Goal: Task Accomplishment & Management: Complete application form

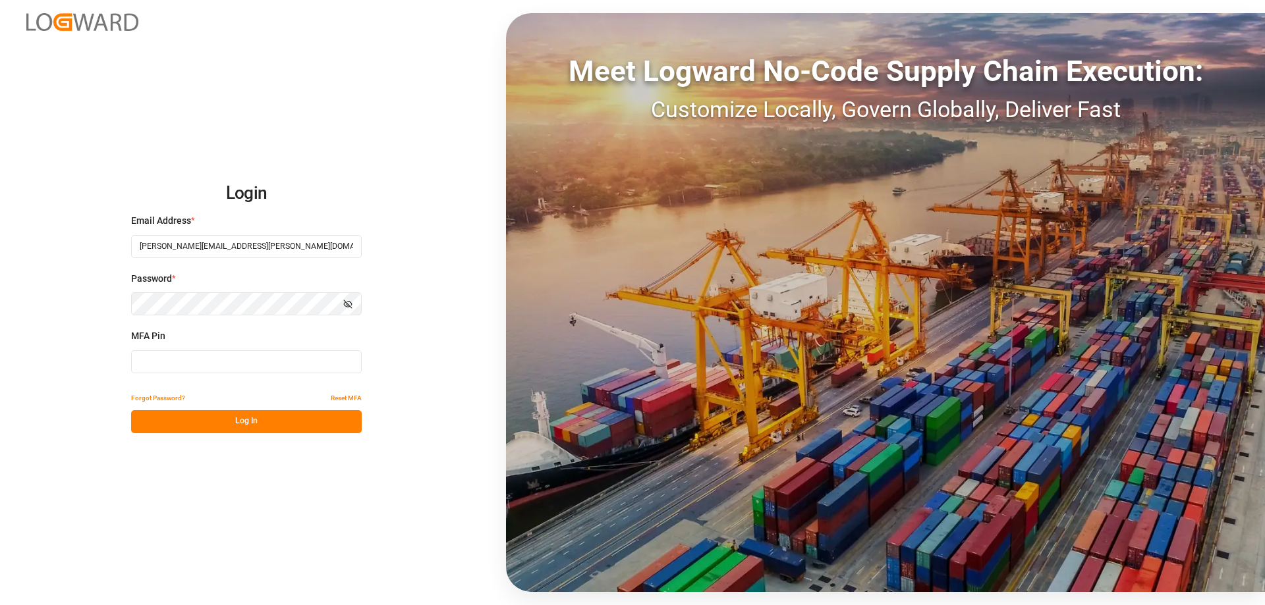
click at [273, 362] on input at bounding box center [246, 361] width 231 height 23
type input "060358"
click at [238, 427] on button "Log In" at bounding box center [246, 421] width 231 height 23
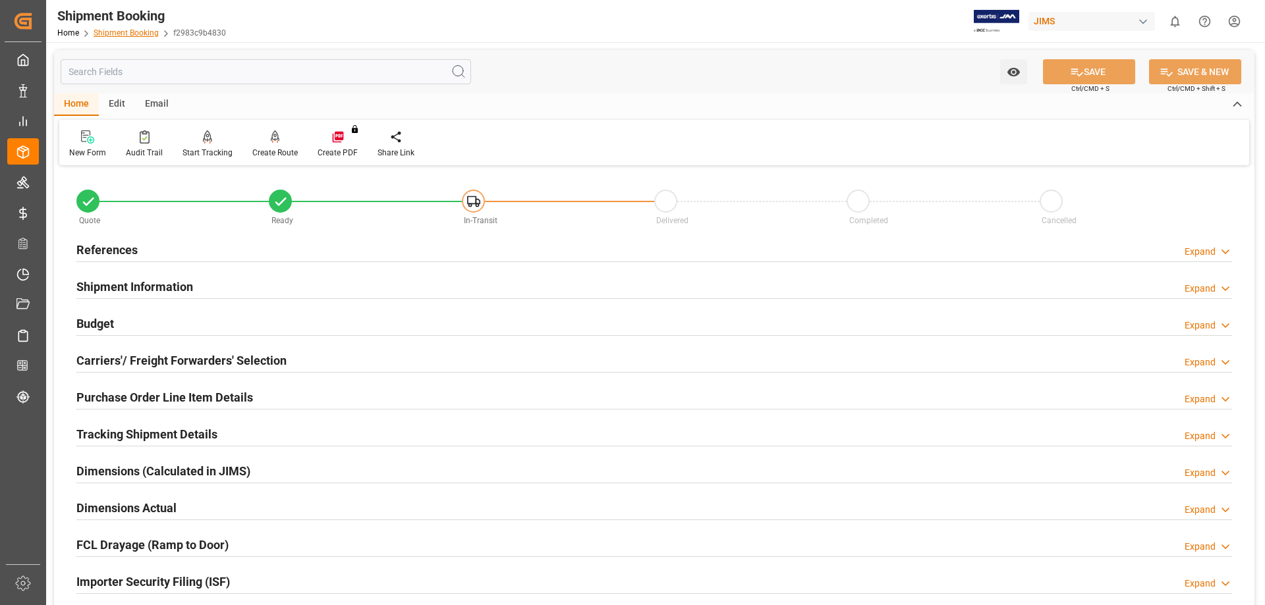
click at [111, 33] on link "Shipment Booking" at bounding box center [126, 32] width 65 height 9
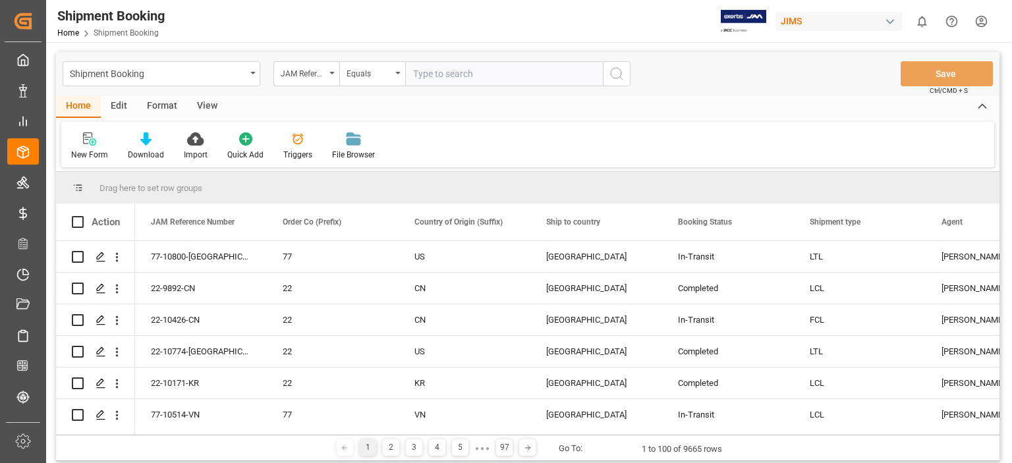
click at [448, 76] on input "text" at bounding box center [504, 73] width 198 height 25
click at [467, 76] on input "text" at bounding box center [504, 73] width 198 height 25
type input "77-10773-us"
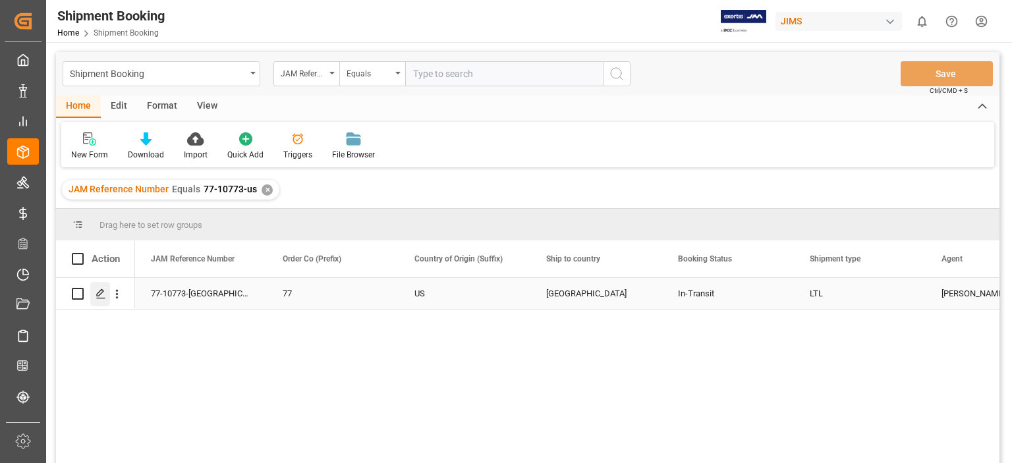
click at [103, 298] on line "Press SPACE to select this row." at bounding box center [101, 298] width 8 height 0
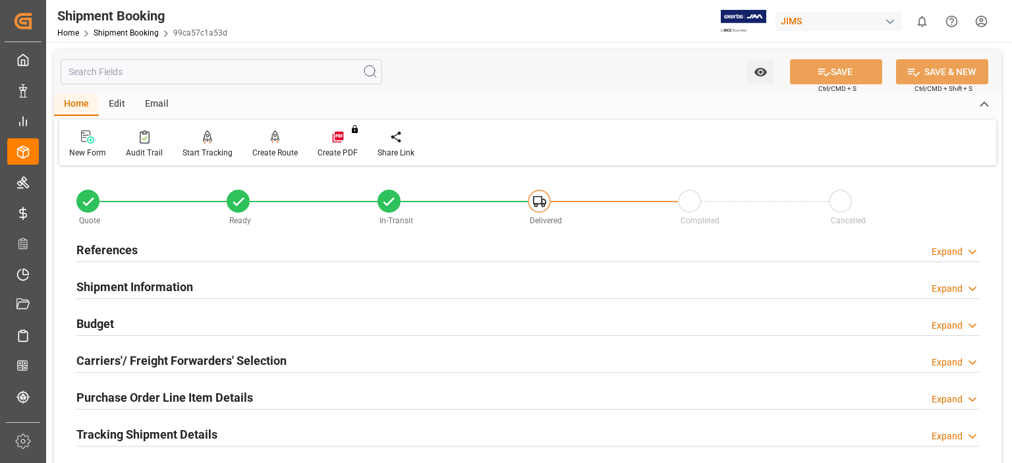
scroll to position [329, 0]
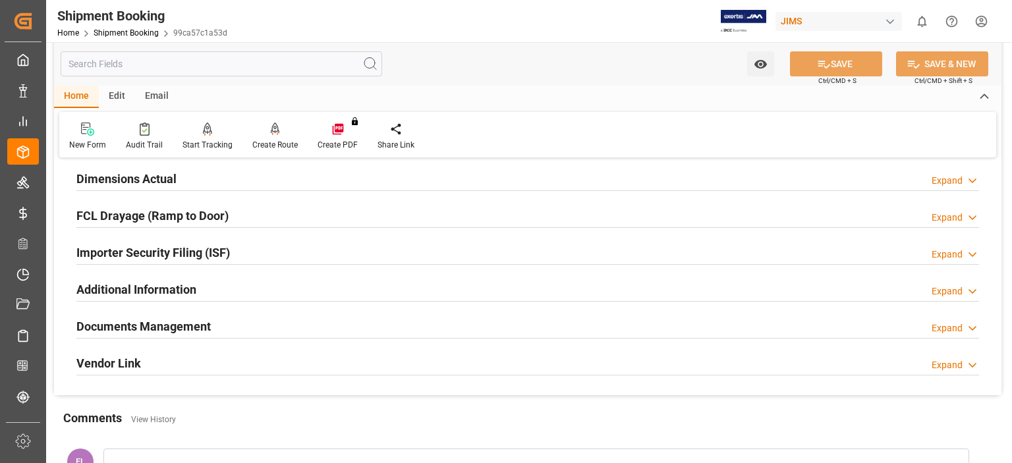
click at [133, 325] on h2 "Documents Management" at bounding box center [143, 326] width 134 height 18
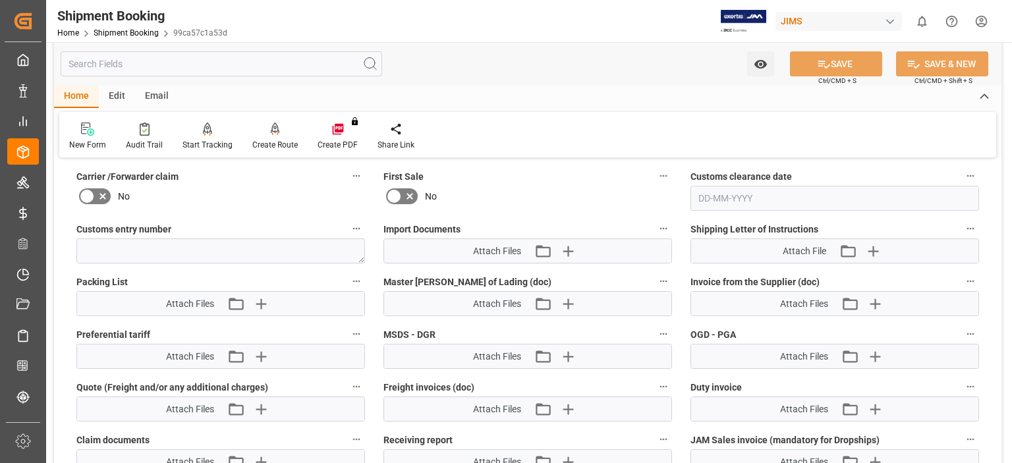
scroll to position [659, 0]
click at [566, 251] on icon "button" at bounding box center [567, 250] width 21 height 21
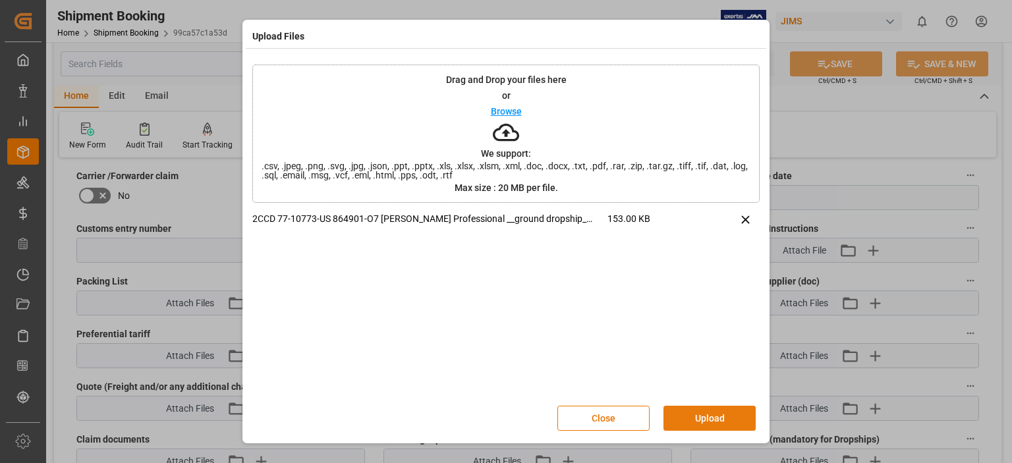
click at [707, 420] on button "Upload" at bounding box center [709, 418] width 92 height 25
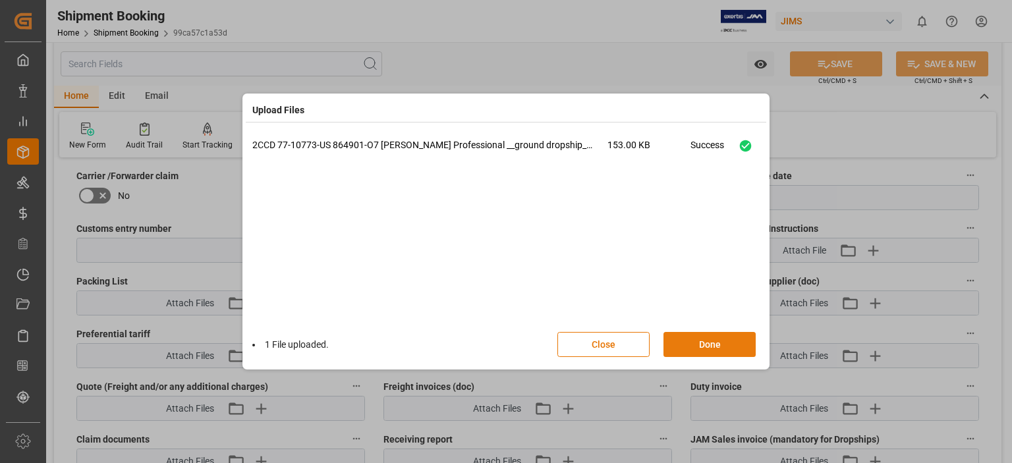
click at [714, 344] on button "Done" at bounding box center [709, 344] width 92 height 25
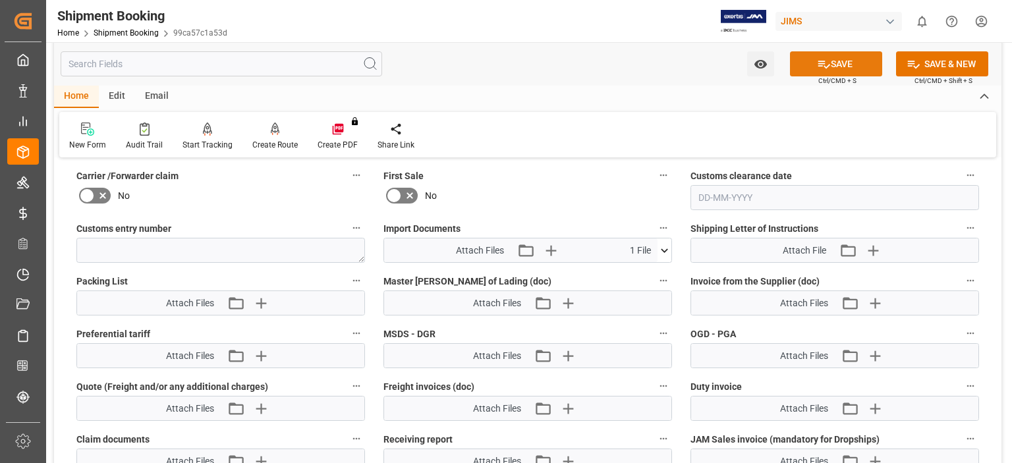
click at [831, 70] on button "SAVE" at bounding box center [836, 63] width 92 height 25
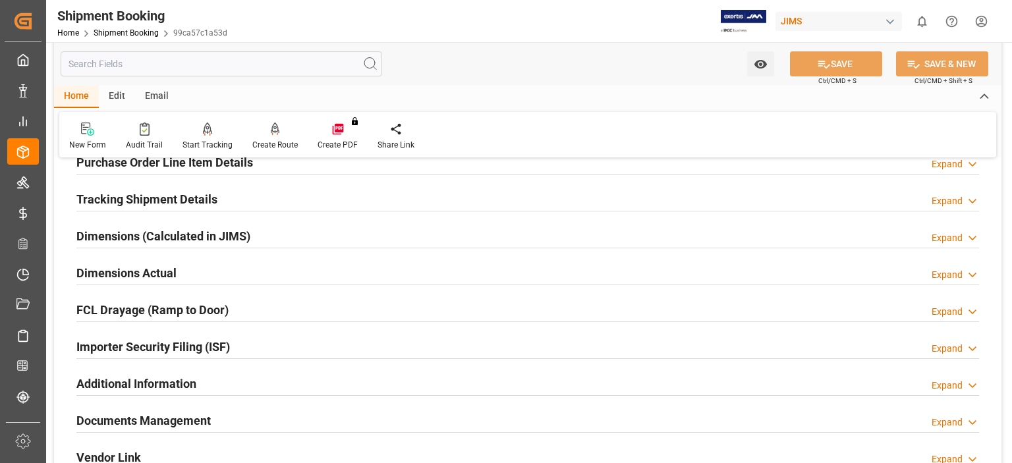
scroll to position [196, 0]
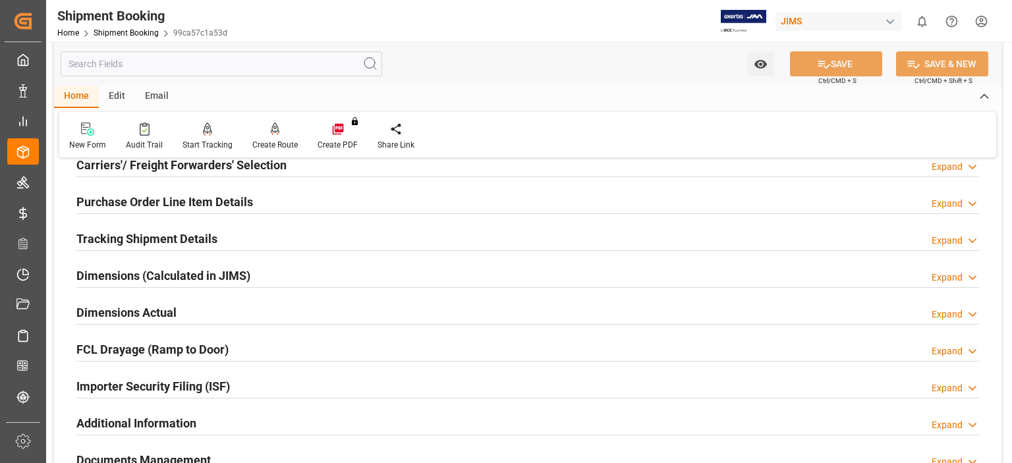
click at [140, 234] on h2 "Tracking Shipment Details" at bounding box center [146, 239] width 141 height 18
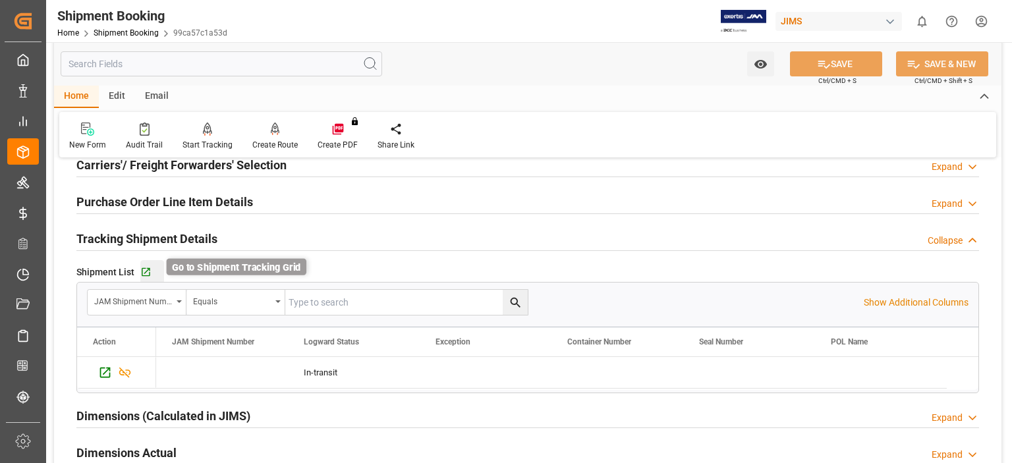
click at [146, 271] on icon "button" at bounding box center [145, 272] width 11 height 11
click at [137, 33] on link "Shipment Booking" at bounding box center [126, 32] width 65 height 9
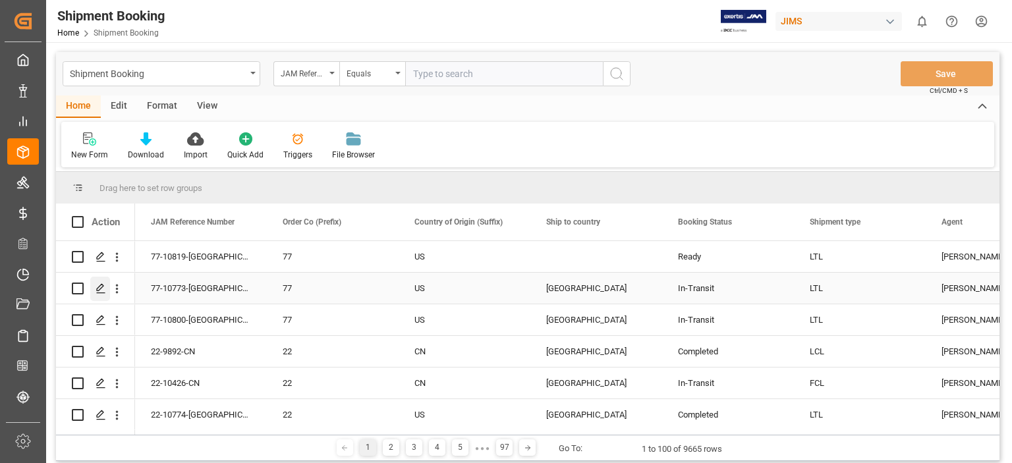
click at [97, 289] on polygon "Press SPACE to select this row." at bounding box center [100, 288] width 7 height 7
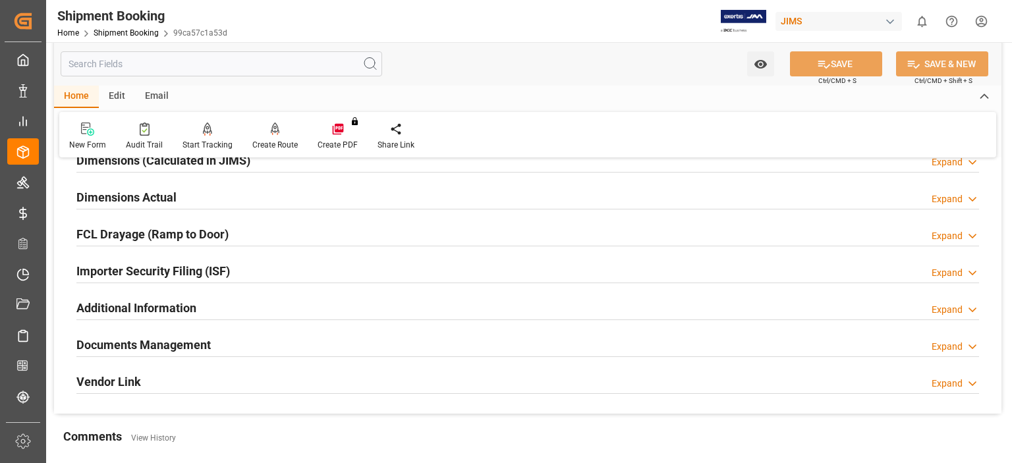
scroll to position [306, 0]
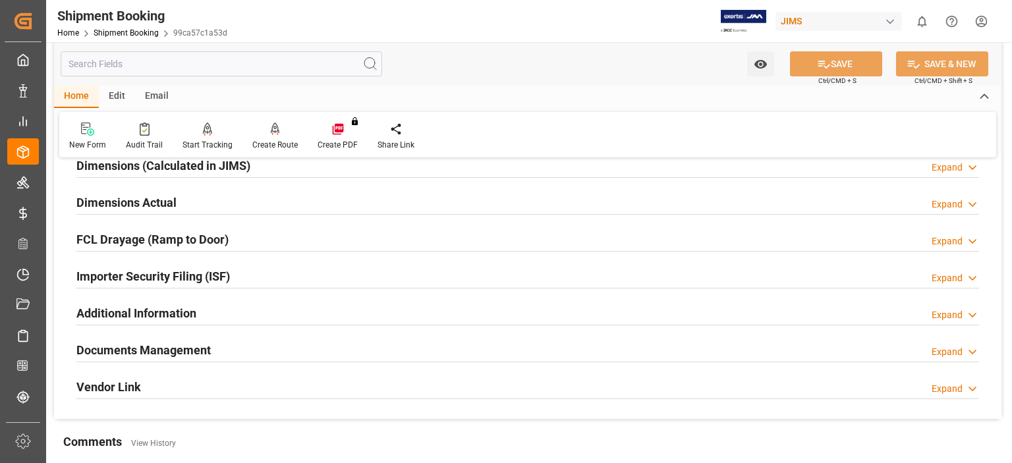
click at [179, 348] on h2 "Documents Management" at bounding box center [143, 350] width 134 height 18
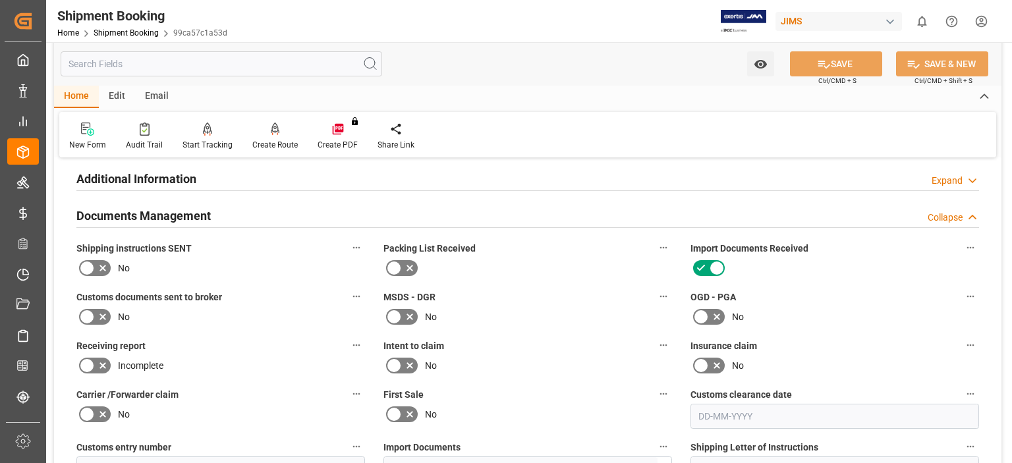
scroll to position [416, 0]
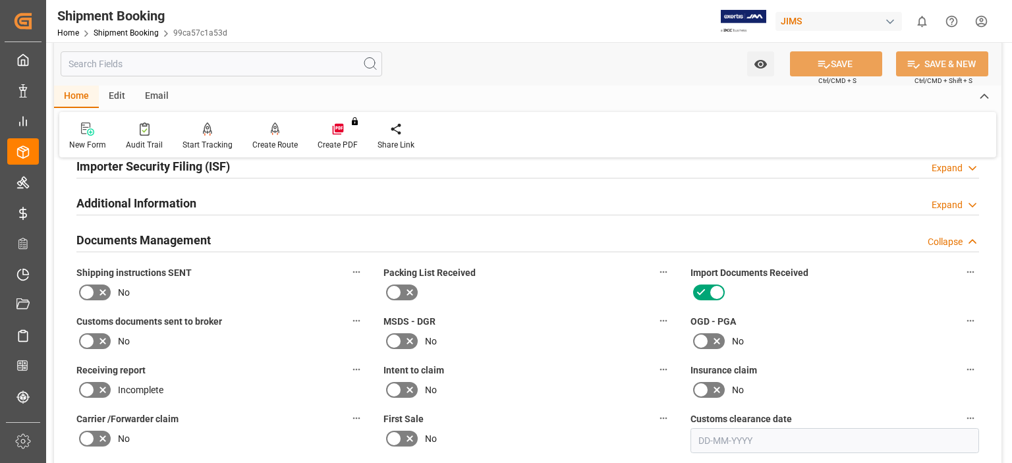
click at [92, 339] on icon at bounding box center [87, 341] width 16 height 16
click at [0, 0] on input "checkbox" at bounding box center [0, 0] width 0 height 0
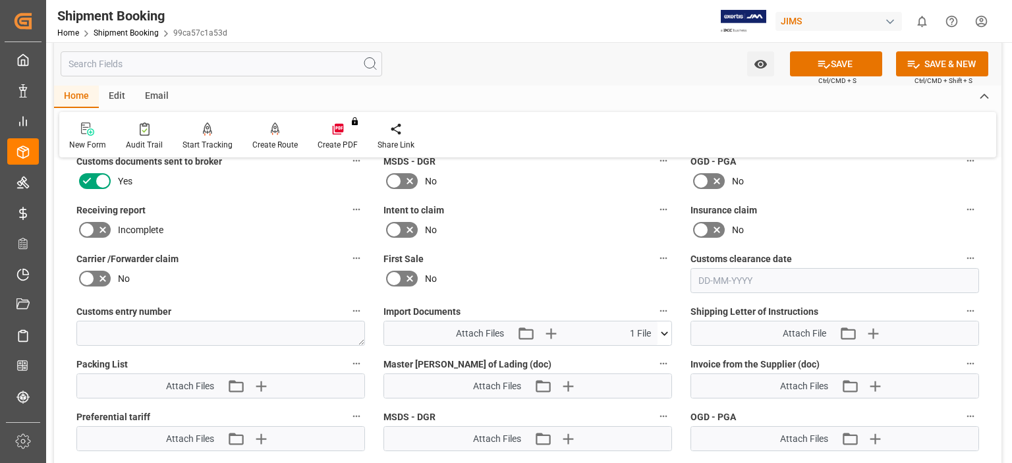
scroll to position [635, 0]
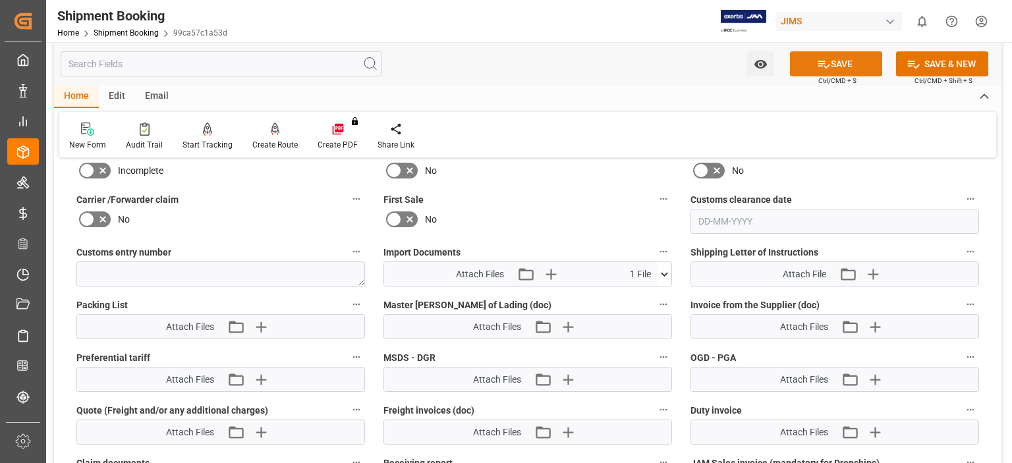
click at [848, 61] on button "SAVE" at bounding box center [836, 63] width 92 height 25
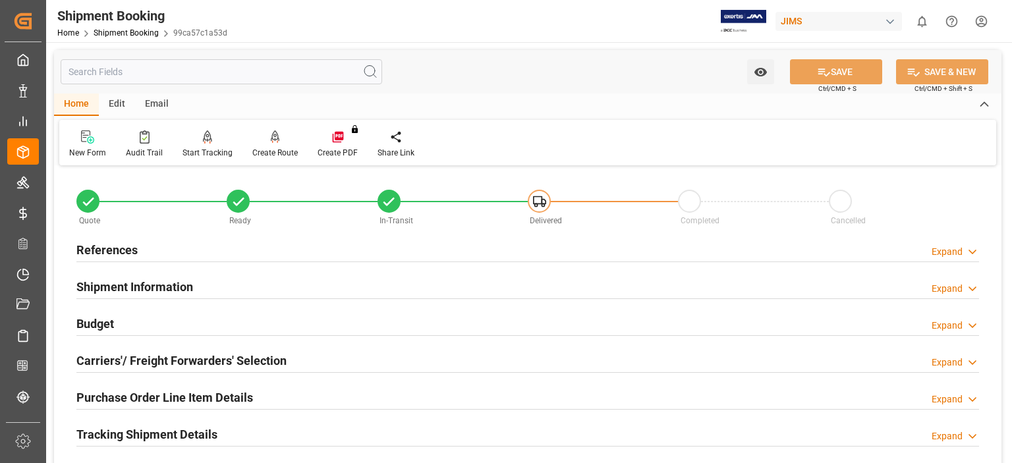
scroll to position [329, 0]
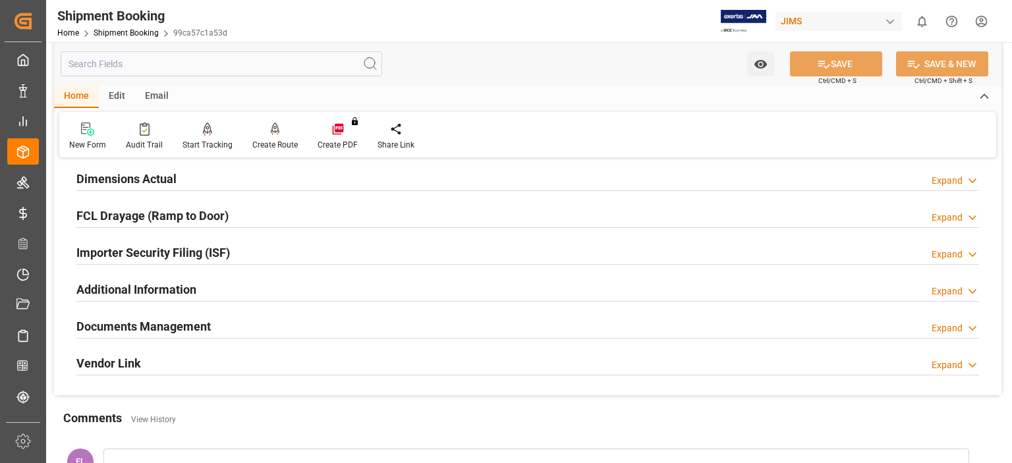
click at [158, 328] on h2 "Documents Management" at bounding box center [143, 326] width 134 height 18
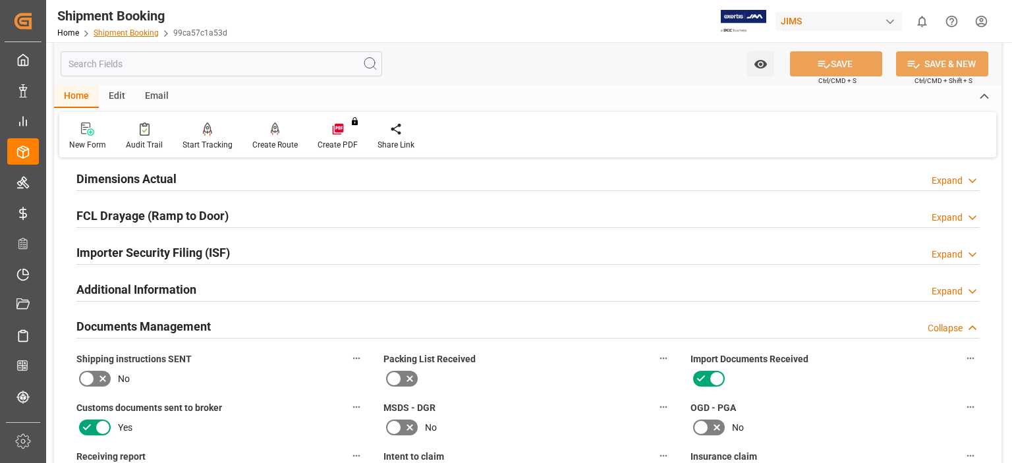
click at [123, 36] on link "Shipment Booking" at bounding box center [126, 32] width 65 height 9
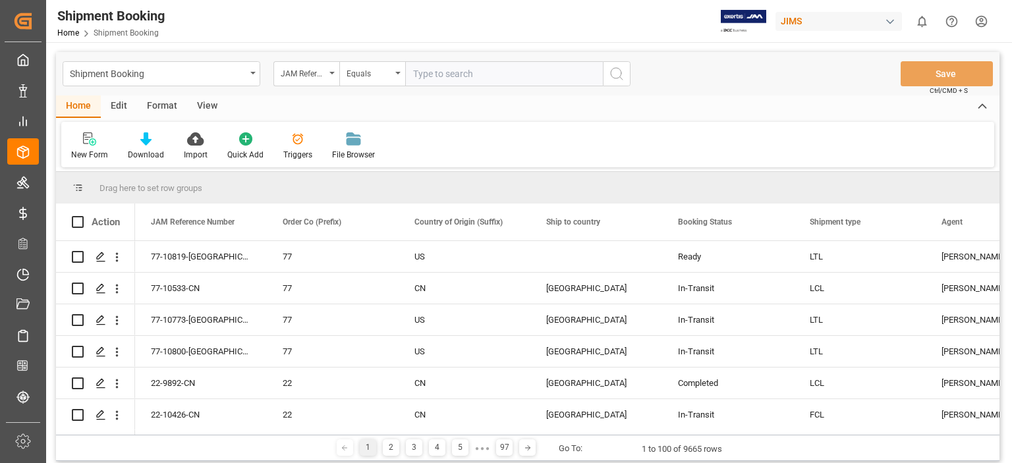
click at [455, 74] on input "text" at bounding box center [504, 73] width 198 height 25
type input "77-10838-de"
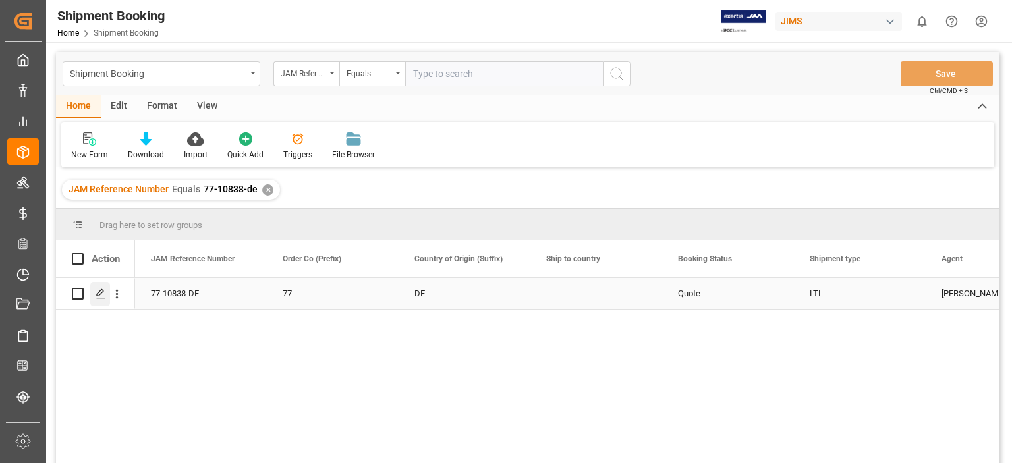
click at [105, 297] on icon "Press SPACE to select this row." at bounding box center [101, 294] width 11 height 11
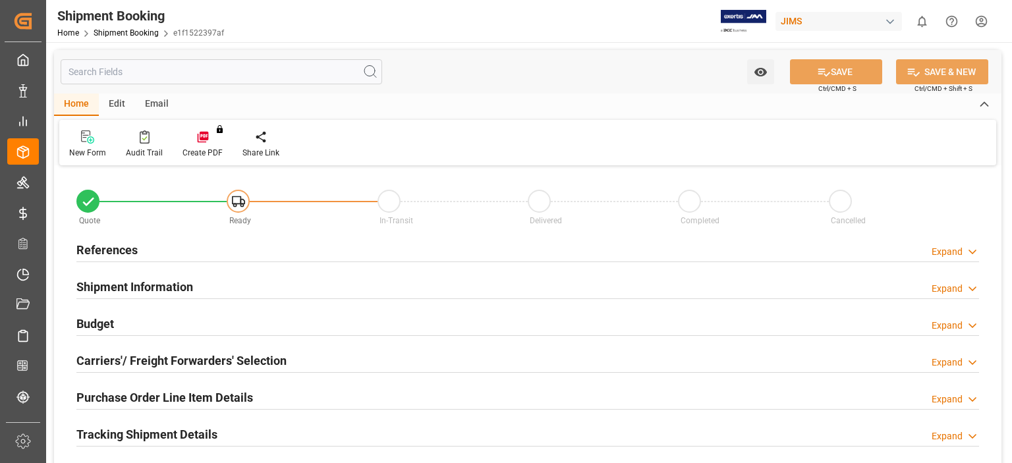
type input "0"
type input "16-09-2025"
click at [110, 250] on h2 "References" at bounding box center [106, 250] width 61 height 18
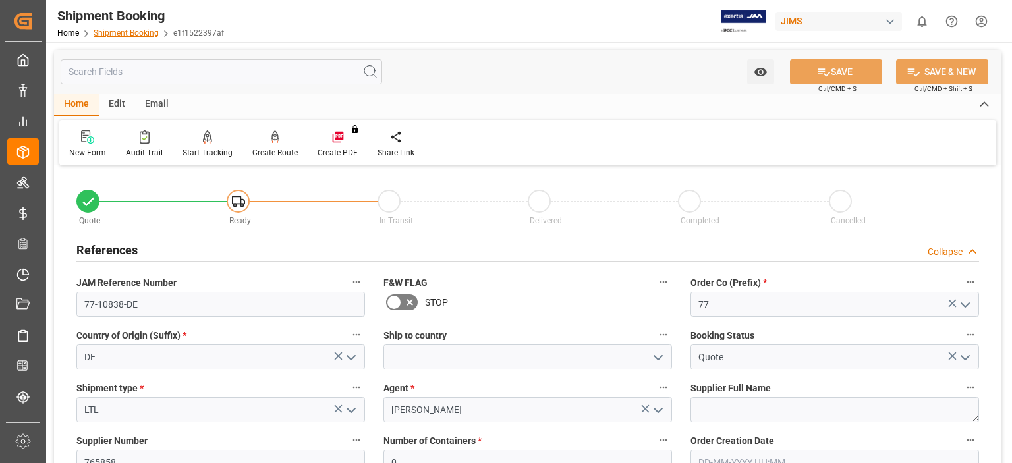
click at [131, 32] on link "Shipment Booking" at bounding box center [126, 32] width 65 height 9
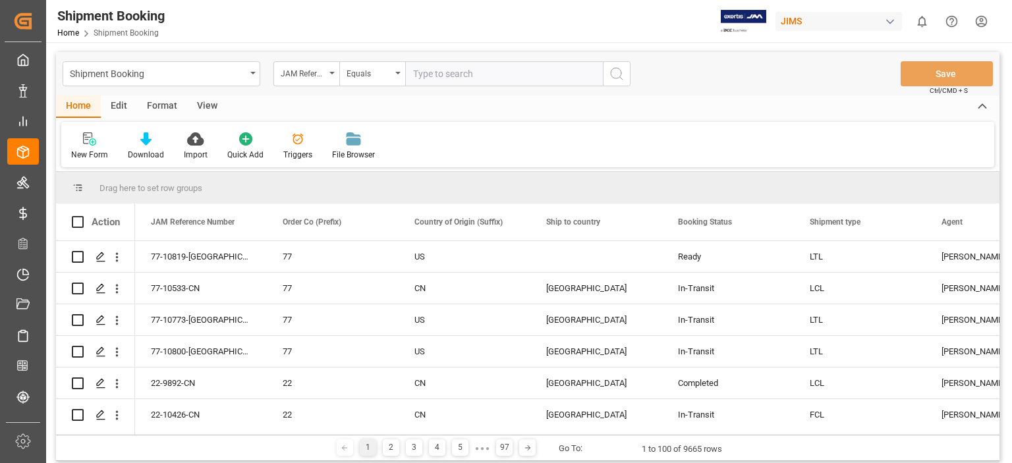
click at [473, 78] on input "text" at bounding box center [504, 73] width 198 height 25
type input "77-10724-de"
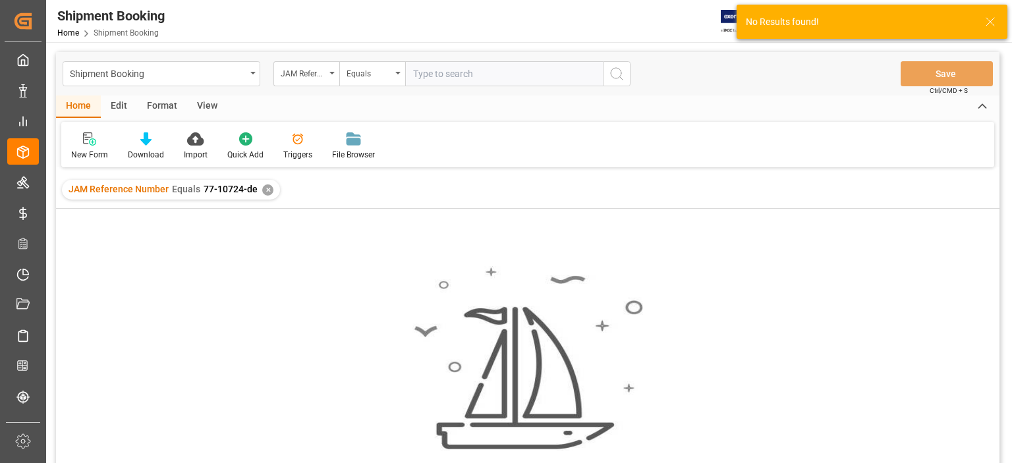
click at [263, 190] on div "✕" at bounding box center [267, 189] width 11 height 11
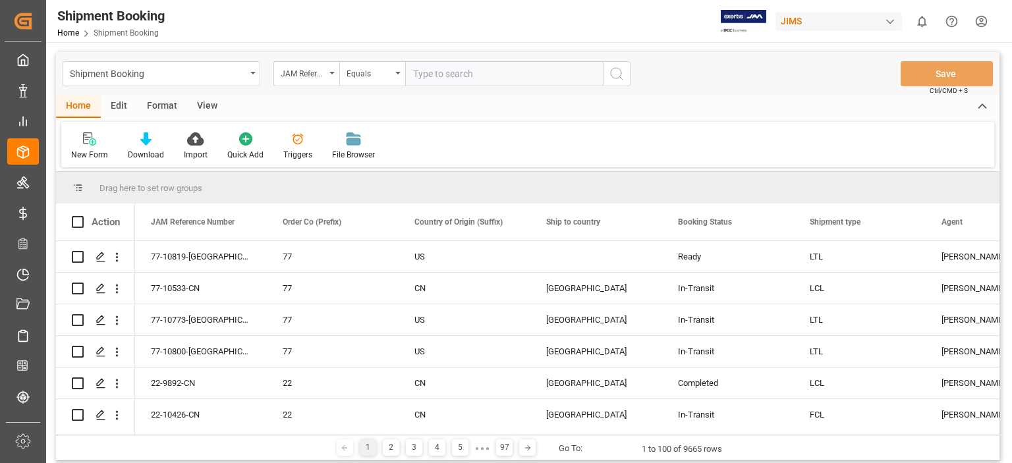
click at [443, 72] on input "text" at bounding box center [504, 73] width 198 height 25
type input "77-10724-SE"
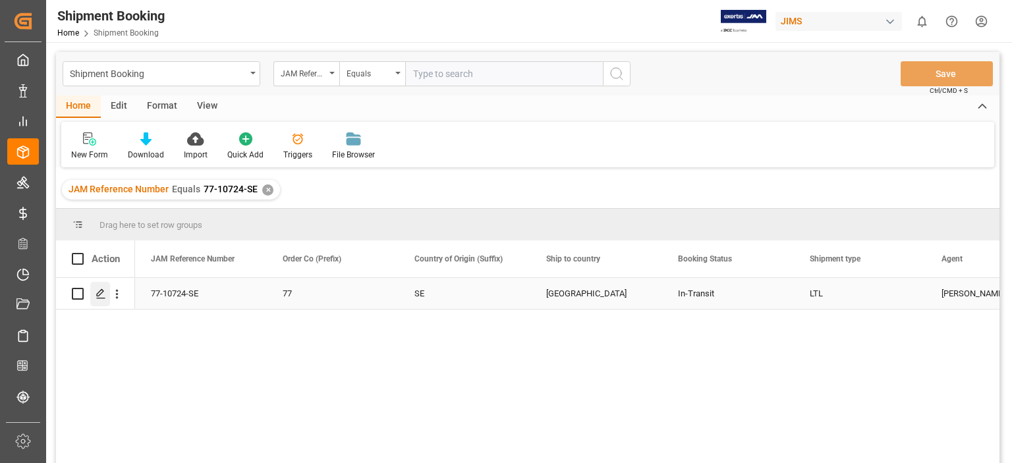
click at [103, 295] on icon "Press SPACE to select this row." at bounding box center [101, 294] width 11 height 11
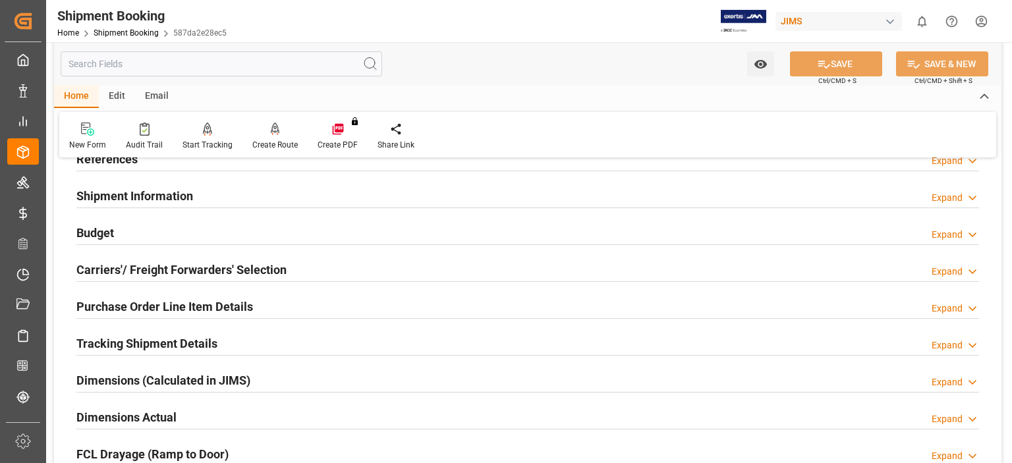
scroll to position [109, 0]
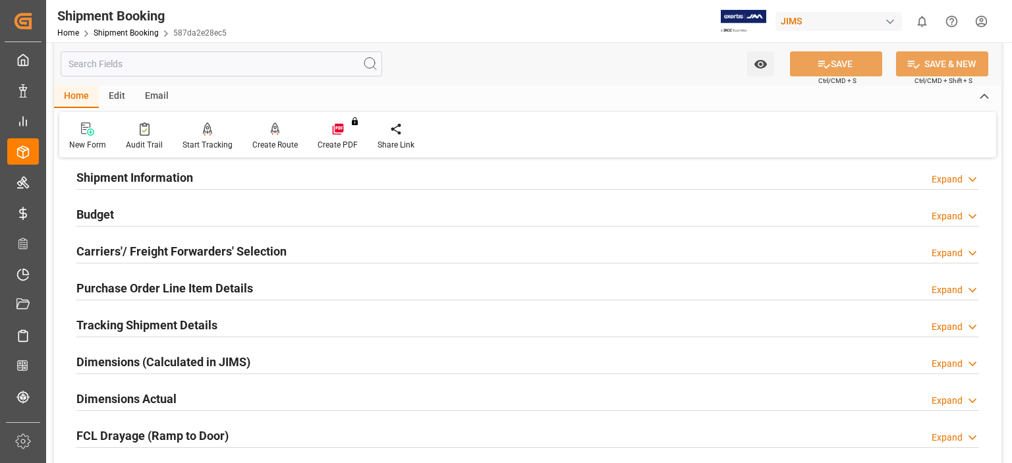
click at [105, 215] on h2 "Budget" at bounding box center [95, 215] width 38 height 18
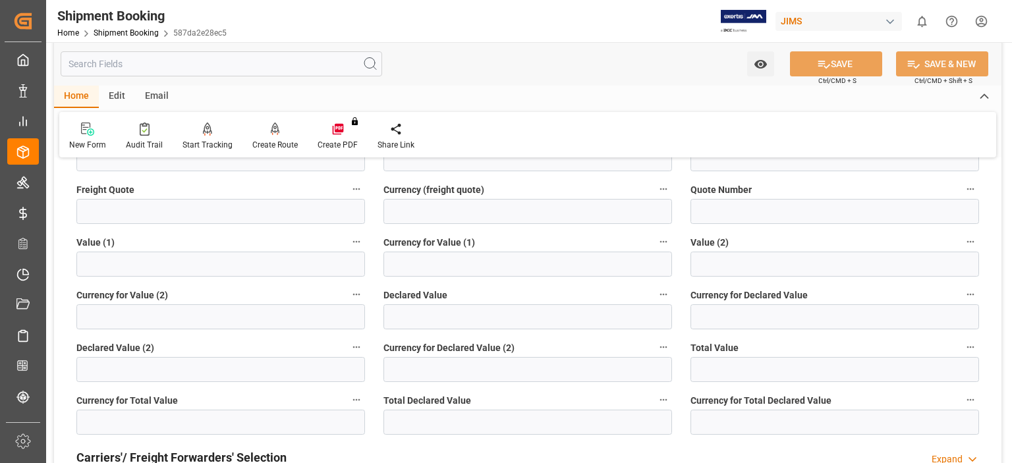
scroll to position [329, 0]
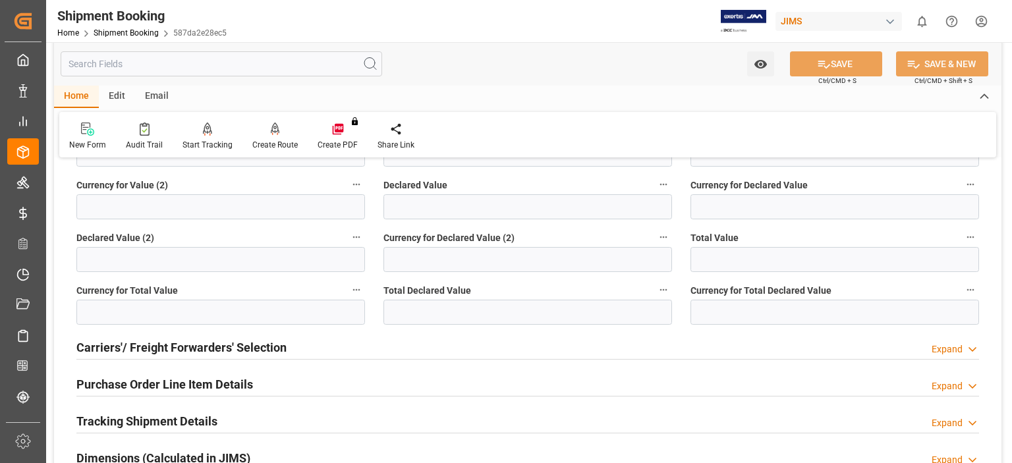
click at [171, 352] on h2 "Carriers'/ Freight Forwarders' Selection" at bounding box center [181, 348] width 210 height 18
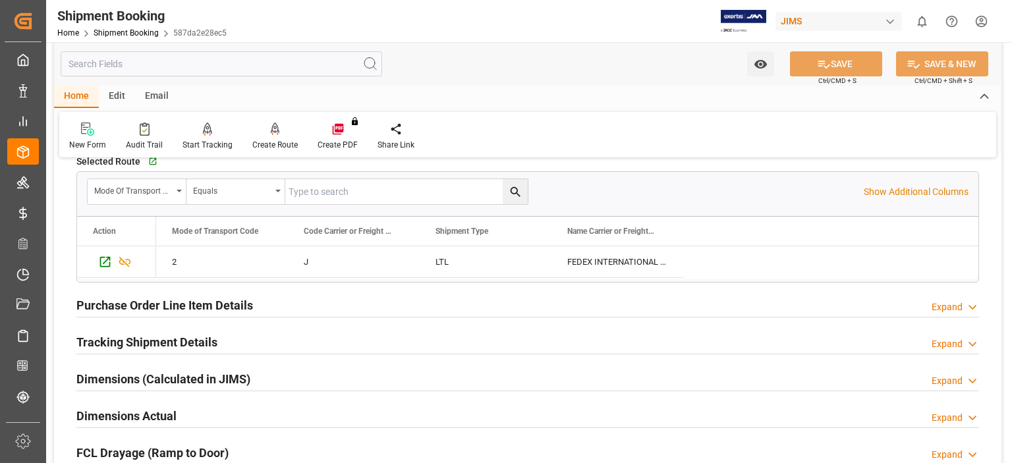
scroll to position [768, 0]
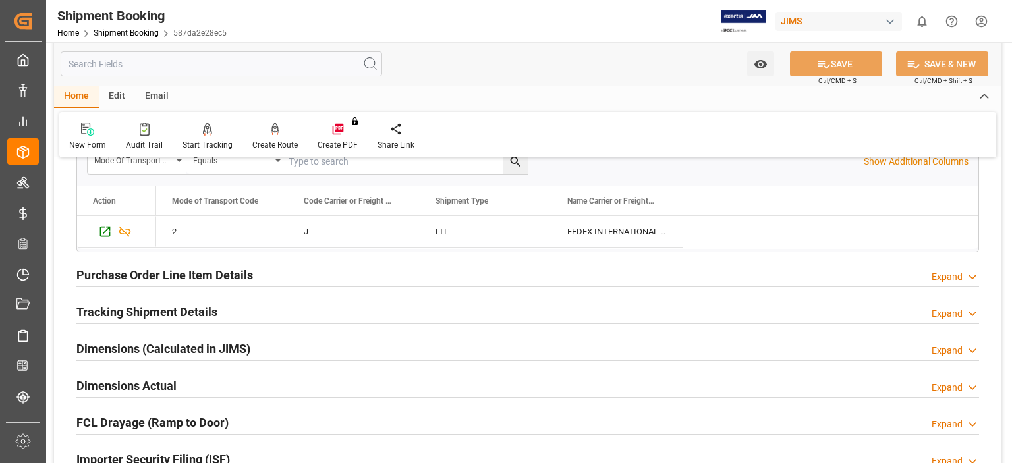
click at [162, 305] on h2 "Tracking Shipment Details" at bounding box center [146, 312] width 141 height 18
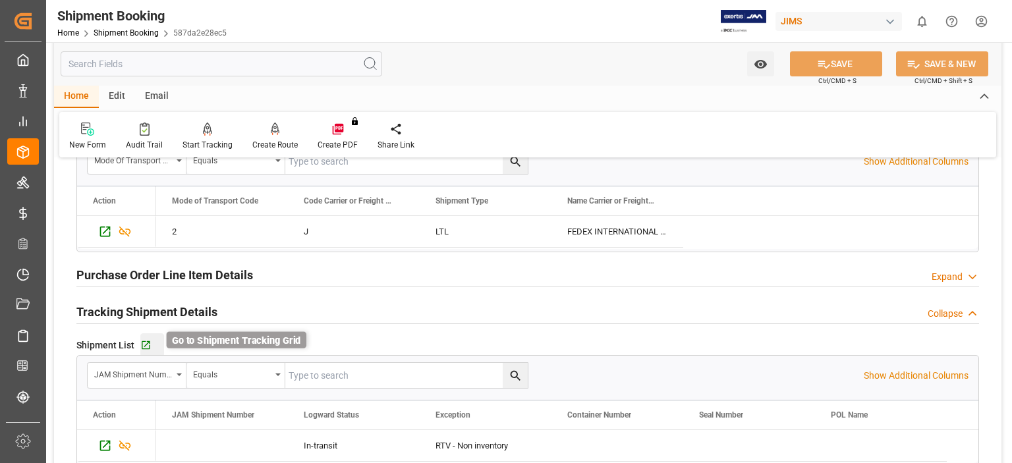
click at [143, 342] on icon "button" at bounding box center [145, 345] width 11 height 11
click at [121, 34] on link "Shipment Booking" at bounding box center [126, 32] width 65 height 9
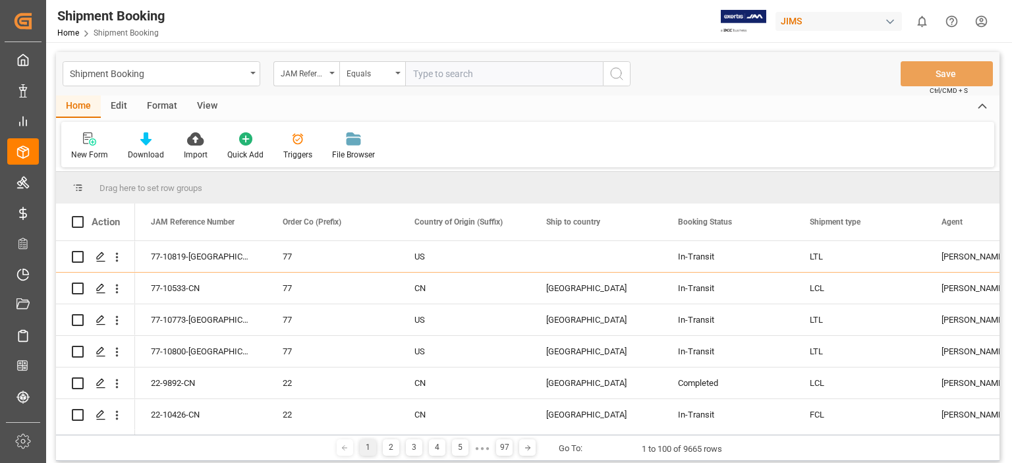
click at [429, 73] on input "text" at bounding box center [504, 73] width 198 height 25
type input "77-10760-US"
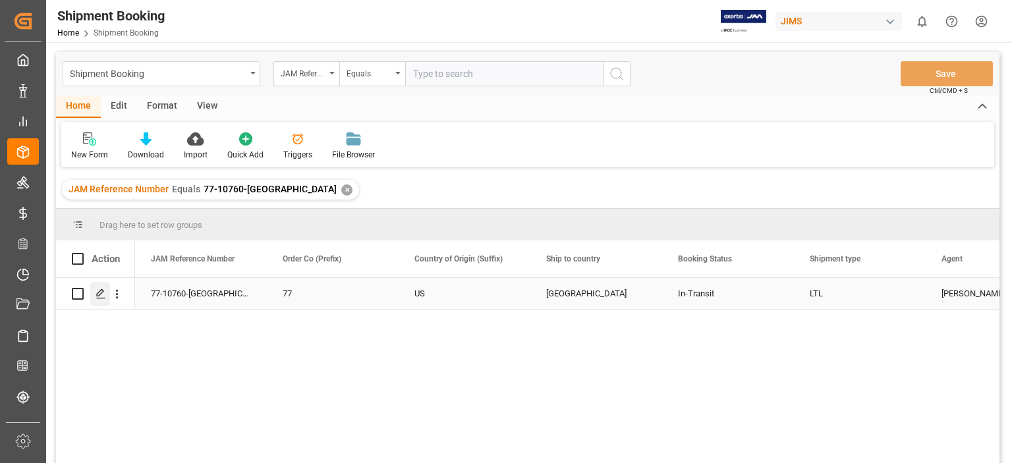
click at [101, 293] on polygon "Press SPACE to select this row." at bounding box center [100, 293] width 7 height 7
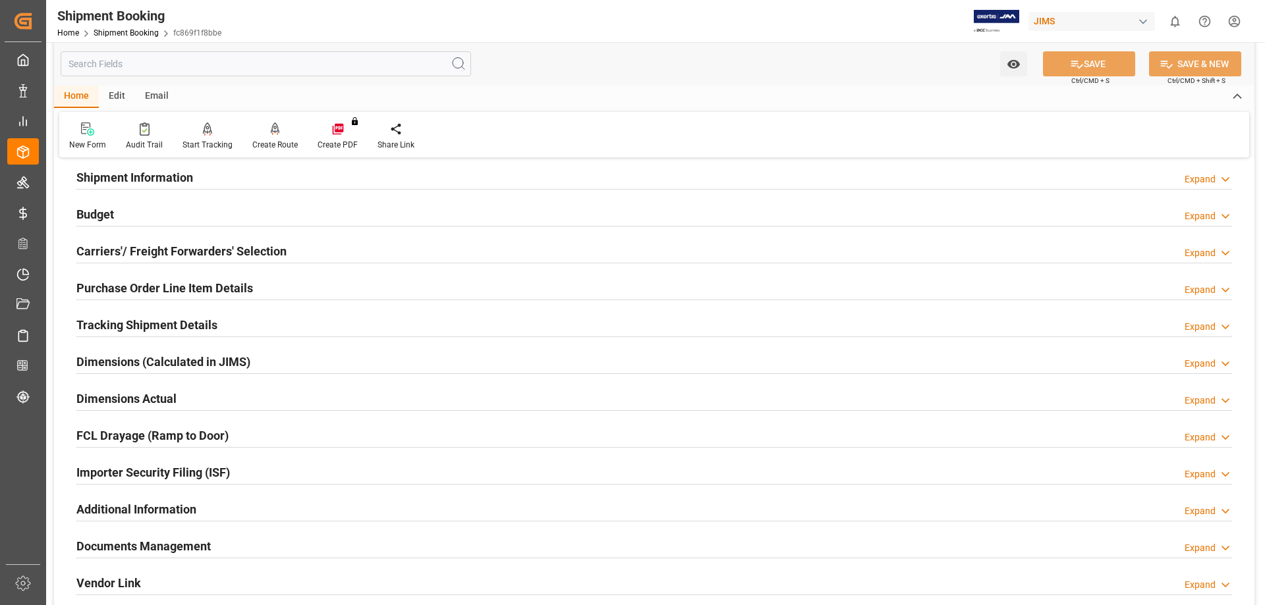
scroll to position [109, 0]
click at [116, 321] on h2 "Tracking Shipment Details" at bounding box center [146, 325] width 141 height 18
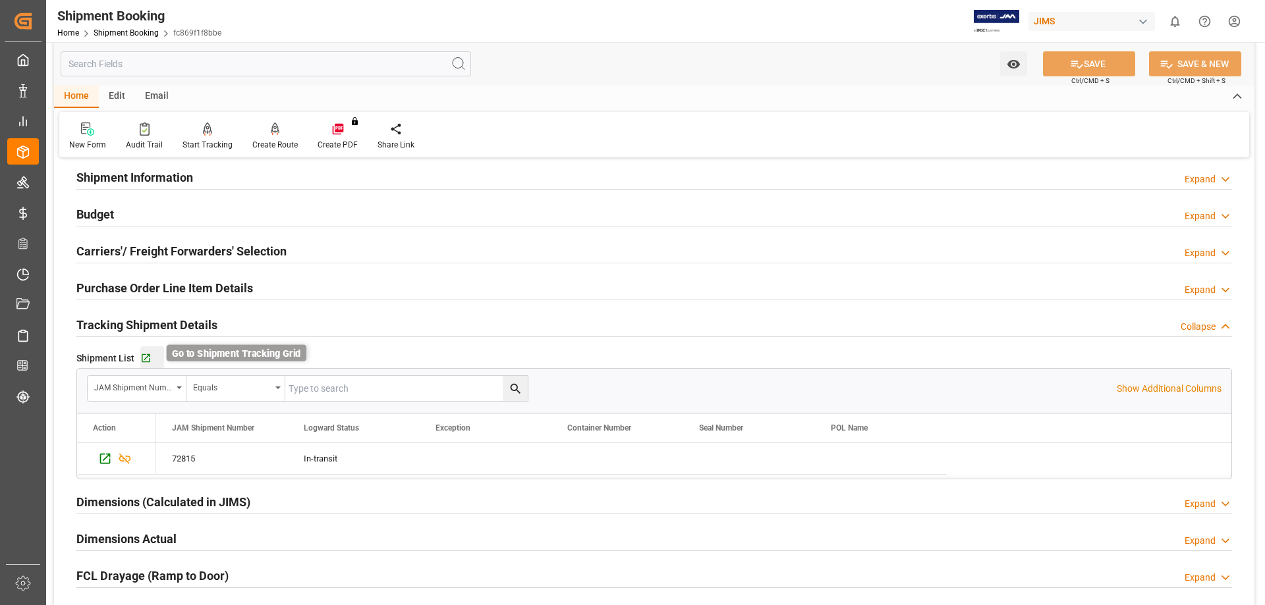
click at [145, 358] on icon "button" at bounding box center [145, 358] width 11 height 11
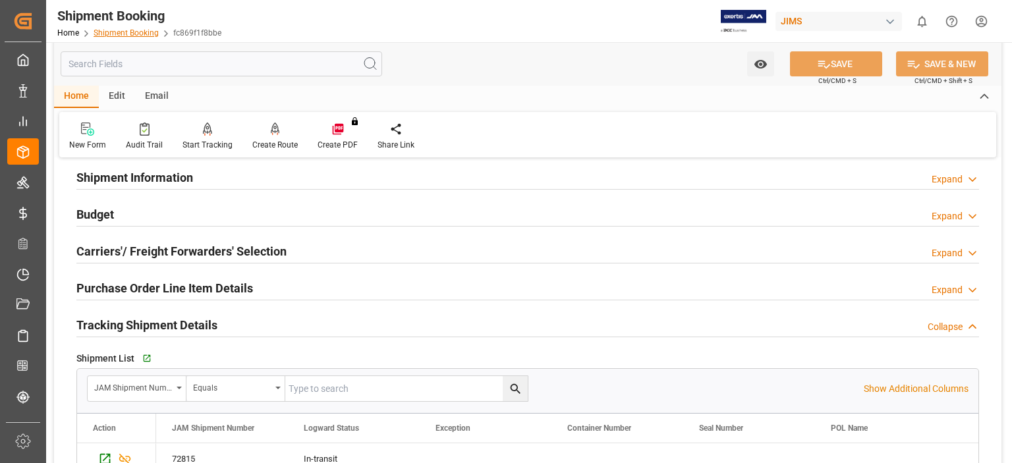
click at [123, 34] on link "Shipment Booking" at bounding box center [126, 32] width 65 height 9
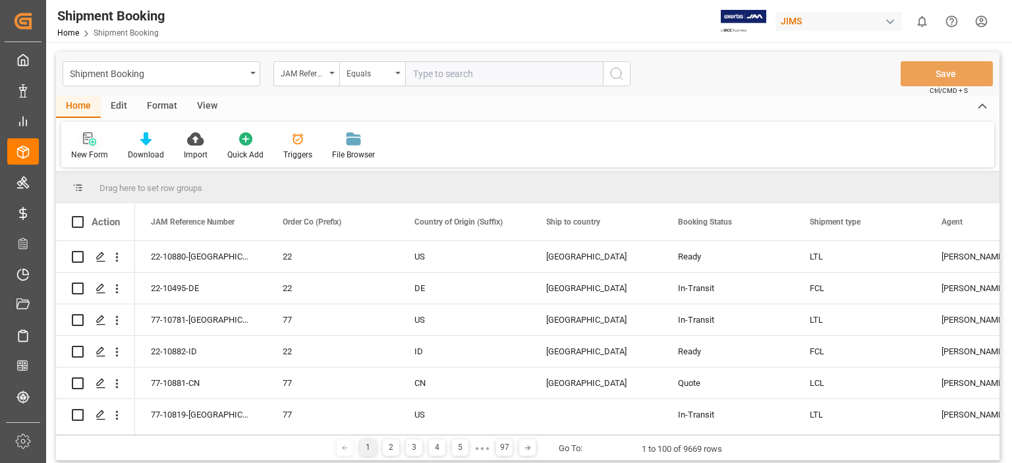
click at [95, 144] on icon at bounding box center [89, 138] width 13 height 13
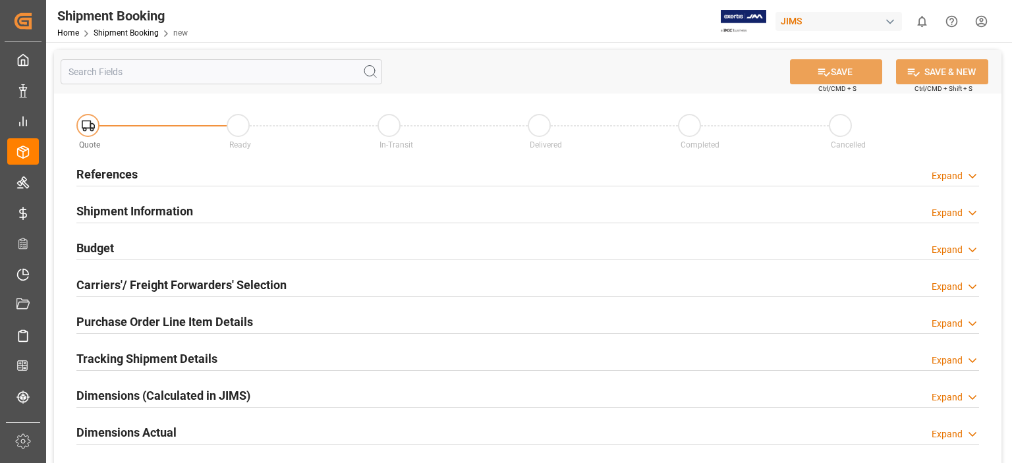
click at [119, 176] on h2 "References" at bounding box center [106, 174] width 61 height 18
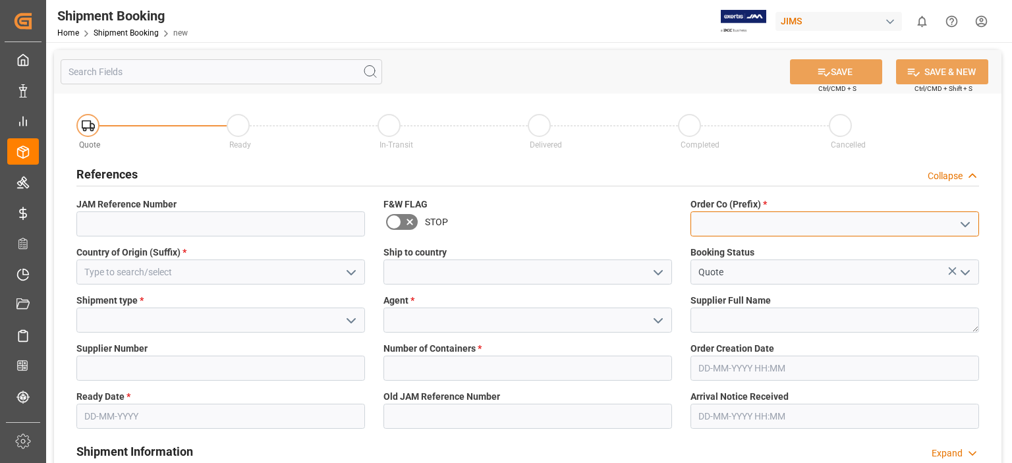
click at [719, 221] on input at bounding box center [834, 223] width 289 height 25
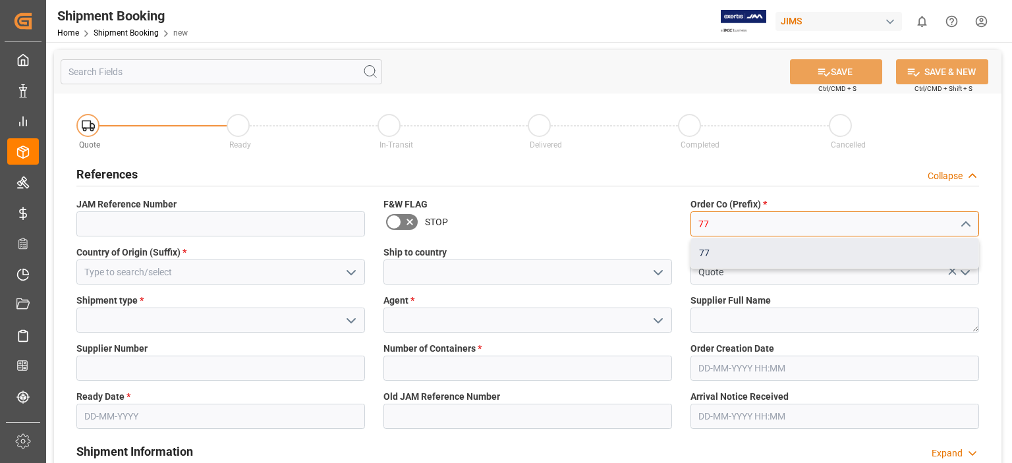
click at [711, 262] on div "77" at bounding box center [834, 253] width 287 height 30
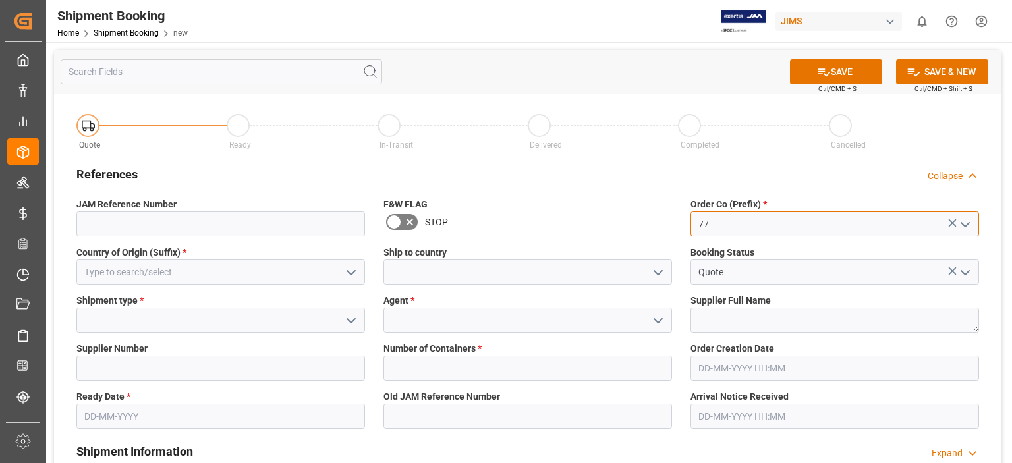
type input "77"
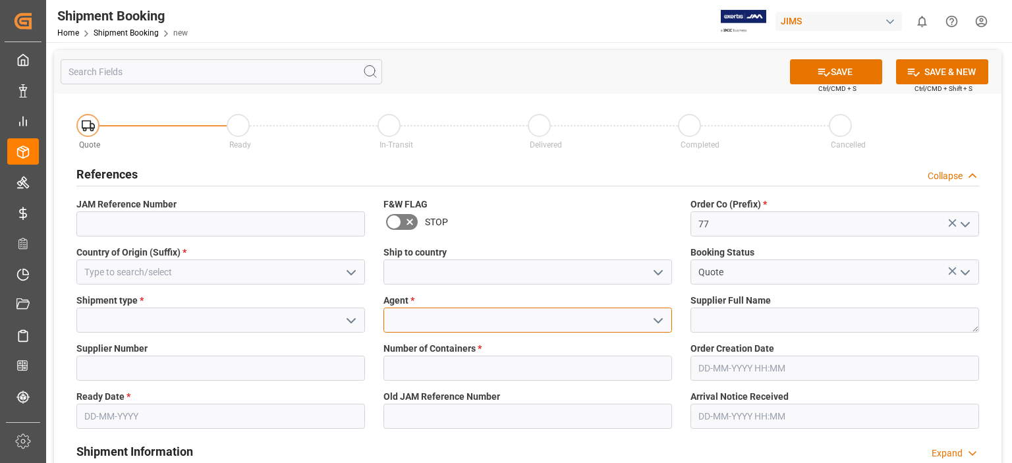
click at [466, 324] on input at bounding box center [527, 320] width 289 height 25
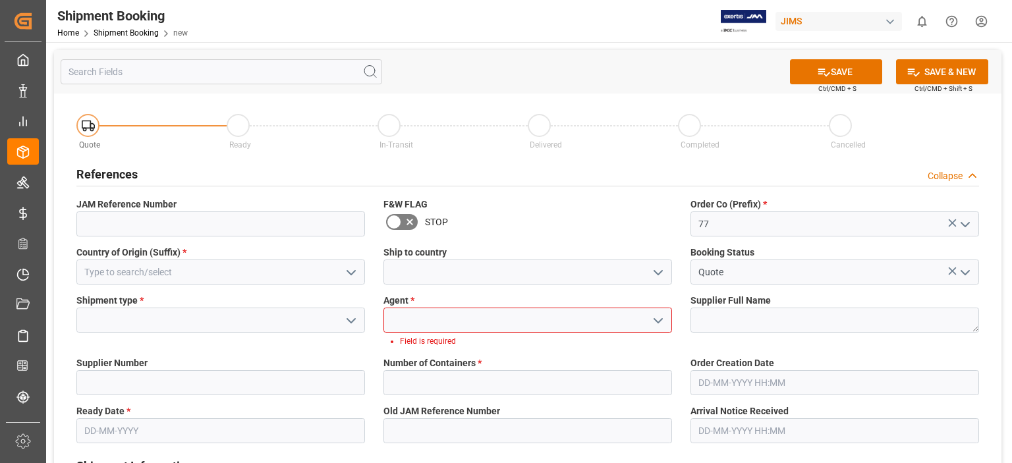
click at [656, 319] on icon "open menu" at bounding box center [658, 321] width 16 height 16
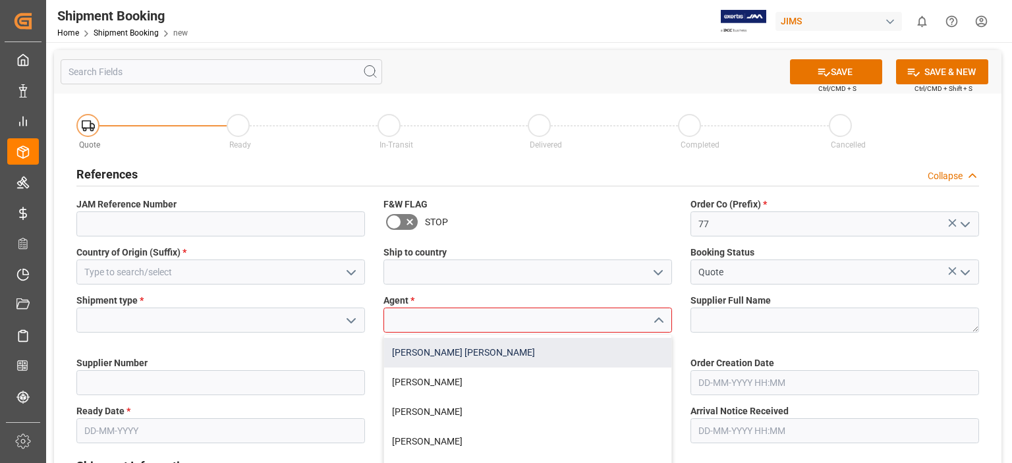
scroll to position [219, 0]
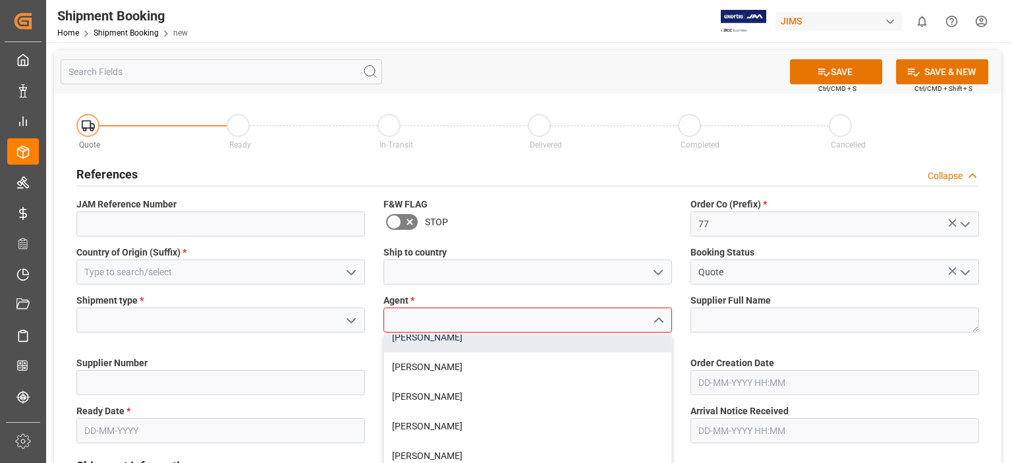
click at [445, 339] on div "[PERSON_NAME]" at bounding box center [527, 338] width 287 height 30
type input "[PERSON_NAME]"
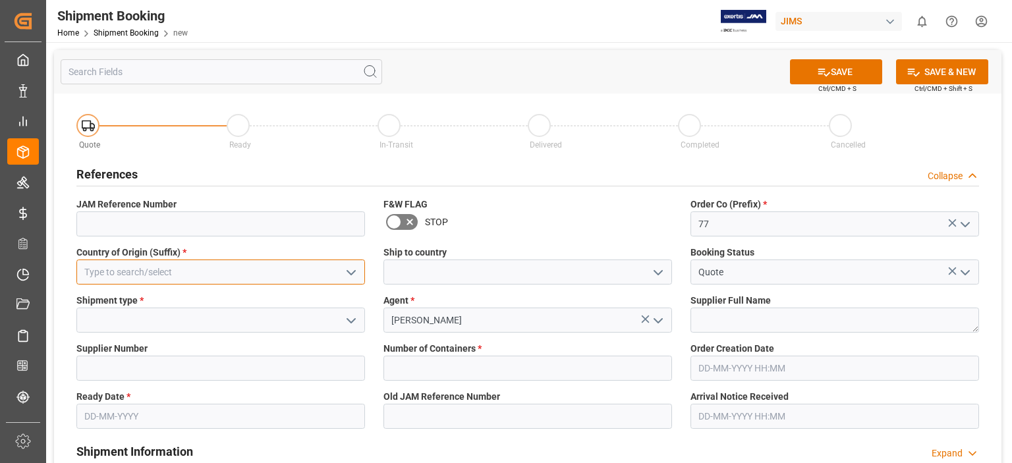
click at [158, 277] on input at bounding box center [220, 272] width 289 height 25
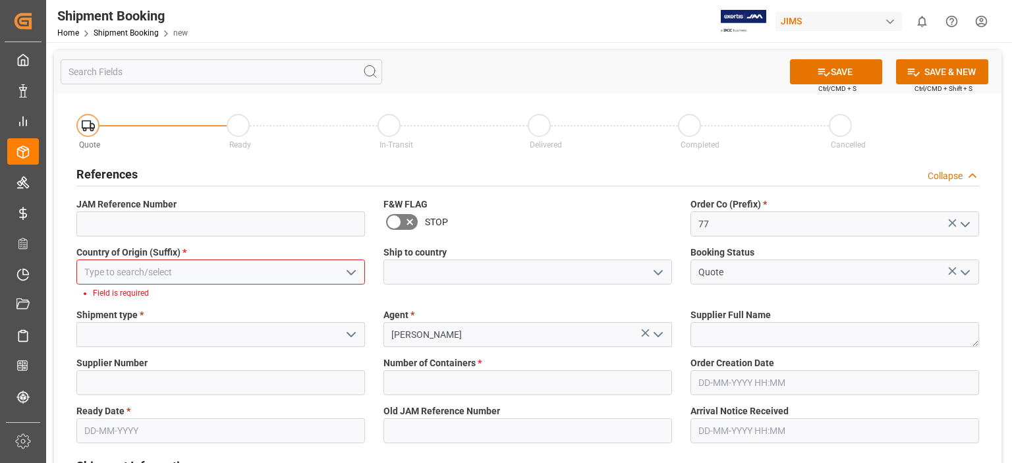
click at [351, 271] on icon "open menu" at bounding box center [351, 273] width 16 height 16
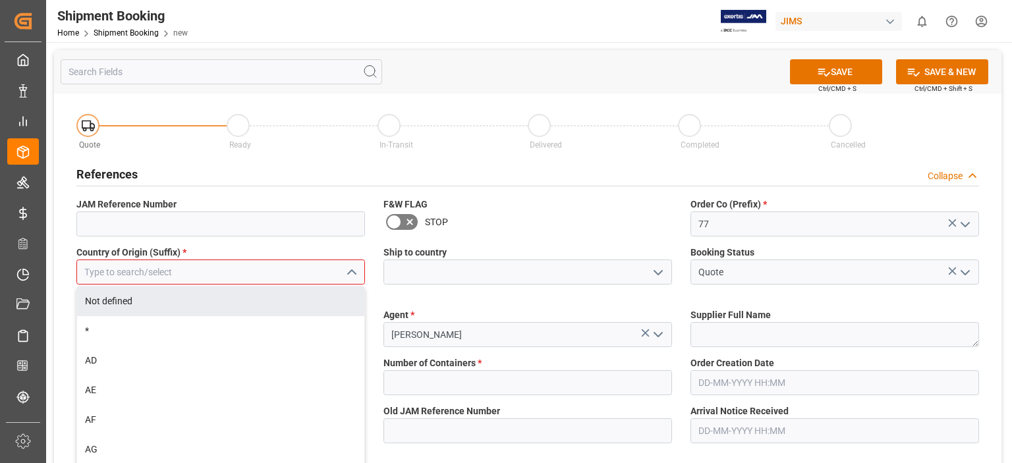
click at [165, 273] on input at bounding box center [220, 272] width 289 height 25
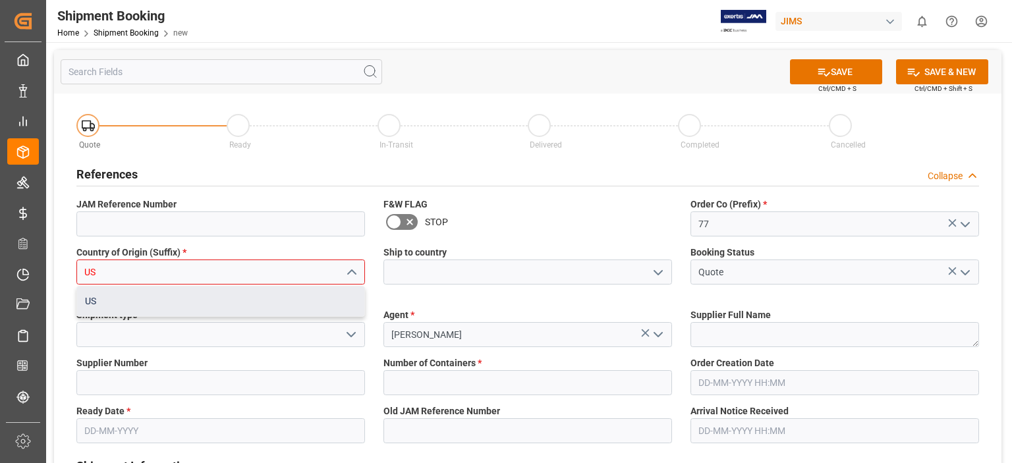
click at [155, 304] on div "US" at bounding box center [220, 302] width 287 height 30
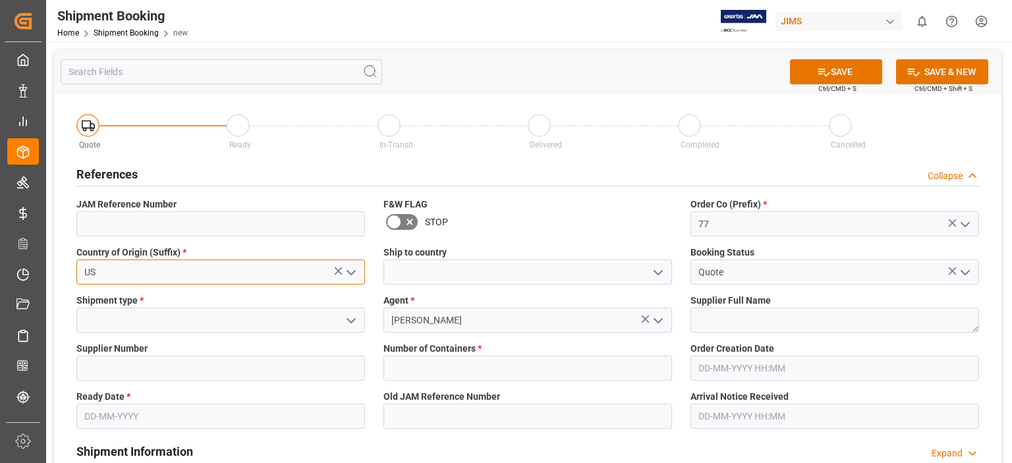
type input "US"
click at [466, 279] on input at bounding box center [527, 272] width 289 height 25
click at [653, 267] on icon "open menu" at bounding box center [658, 273] width 16 height 16
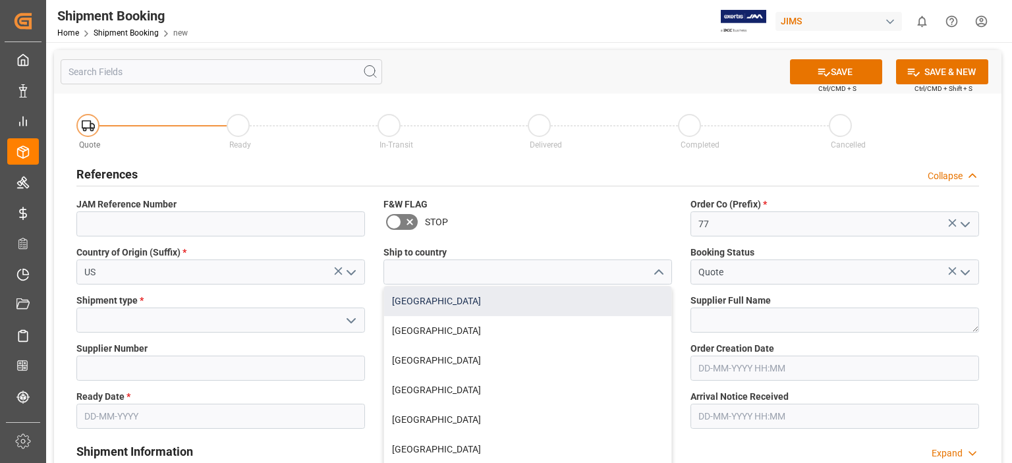
click at [559, 305] on div "[GEOGRAPHIC_DATA]" at bounding box center [527, 302] width 287 height 30
type input "[GEOGRAPHIC_DATA]"
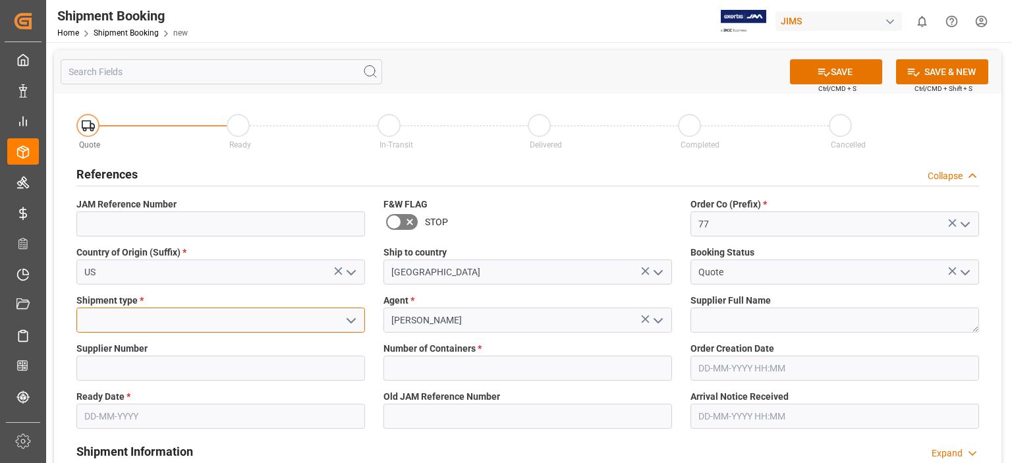
click at [231, 317] on input at bounding box center [220, 320] width 289 height 25
click at [350, 318] on icon "open menu" at bounding box center [351, 321] width 16 height 16
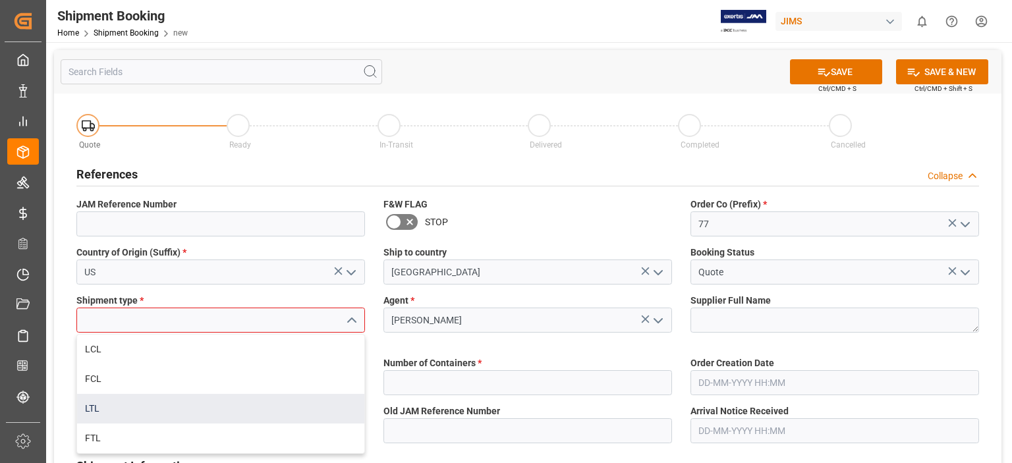
click at [272, 402] on div "LTL" at bounding box center [220, 409] width 287 height 30
type input "LTL"
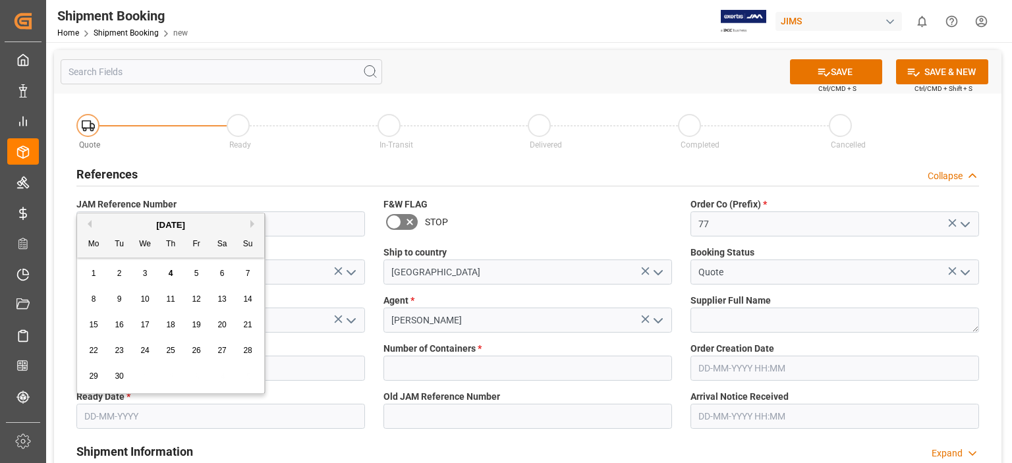
click at [127, 419] on input "text" at bounding box center [220, 416] width 289 height 25
click at [95, 350] on span "22" at bounding box center [93, 350] width 9 height 9
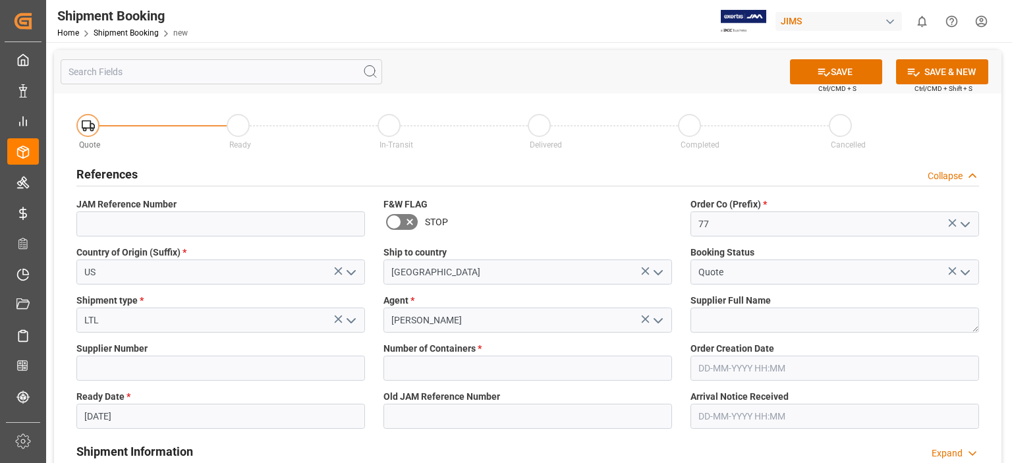
click at [113, 415] on input "22-09-2025" at bounding box center [220, 416] width 289 height 25
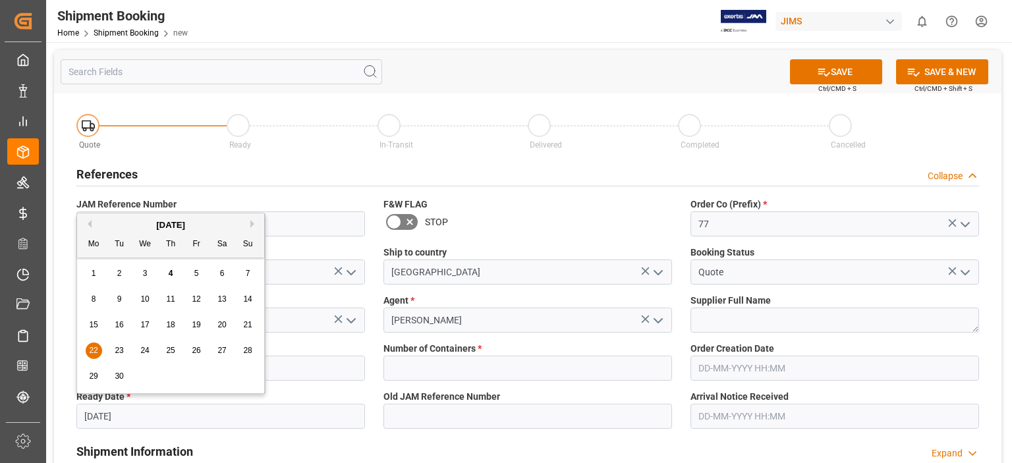
click at [221, 326] on span "20" at bounding box center [221, 324] width 9 height 9
type input "[DATE]"
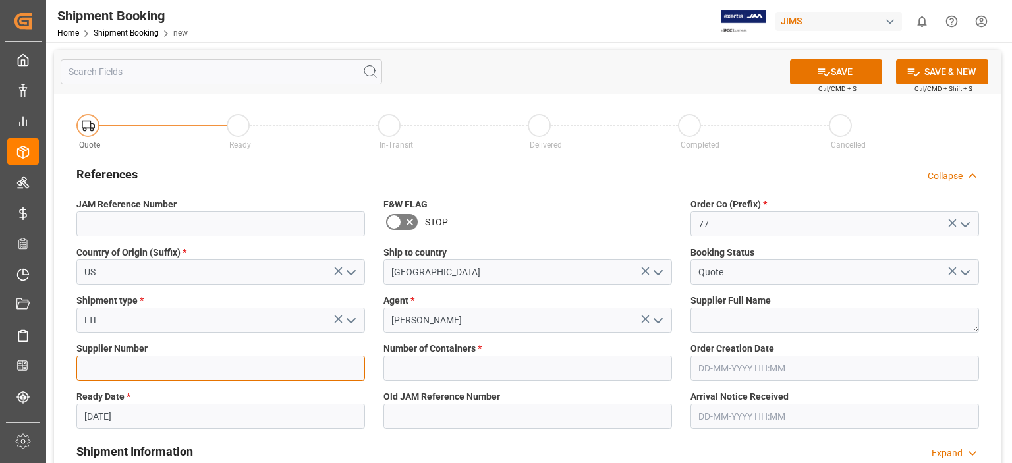
click at [181, 366] on input at bounding box center [220, 368] width 289 height 25
type input "1129"
click at [225, 342] on label "Supplier Number" at bounding box center [220, 349] width 289 height 14
click at [411, 361] on input "text" at bounding box center [527, 368] width 289 height 25
type input "0"
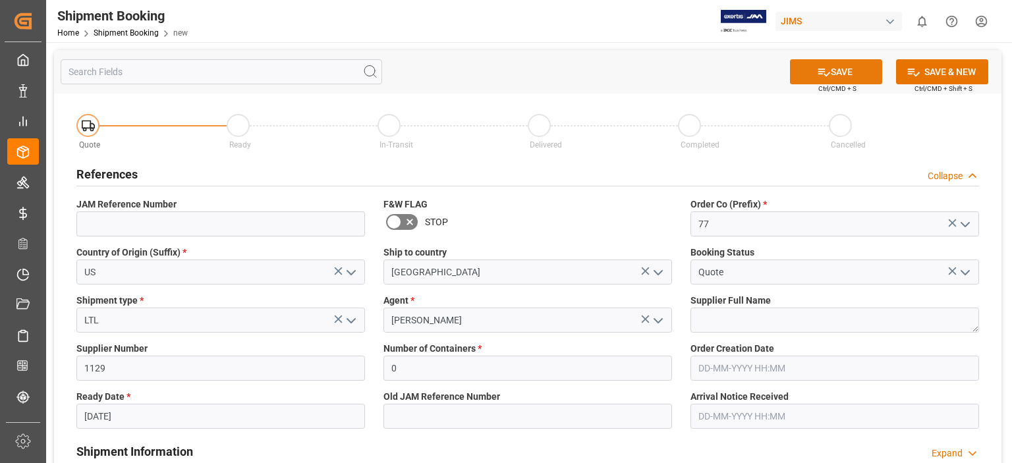
click at [843, 72] on button "SAVE" at bounding box center [836, 71] width 92 height 25
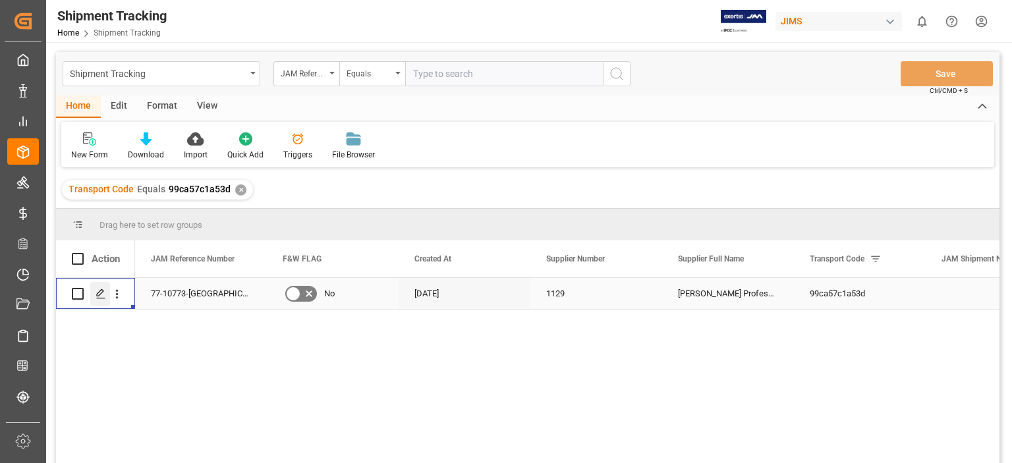
click at [97, 292] on polygon "Press SPACE to select this row." at bounding box center [100, 293] width 7 height 7
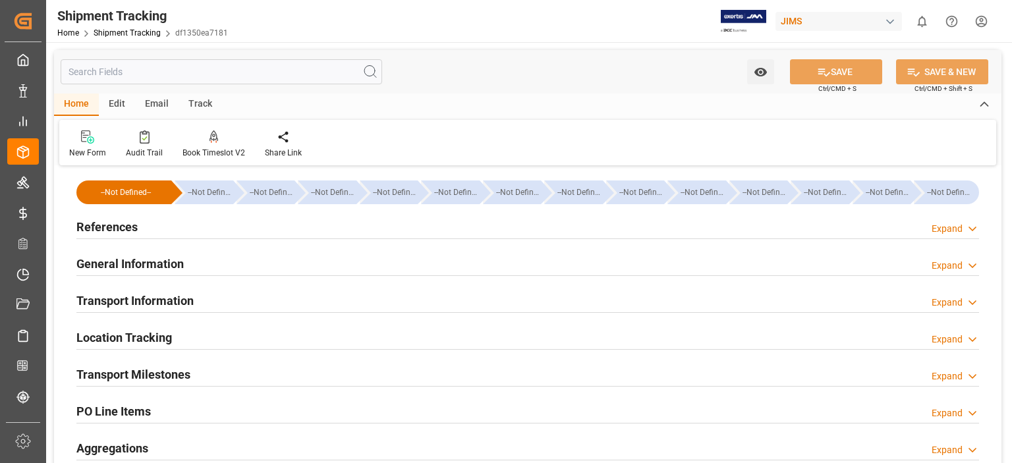
click at [168, 300] on h2 "Transport Information" at bounding box center [134, 301] width 117 height 18
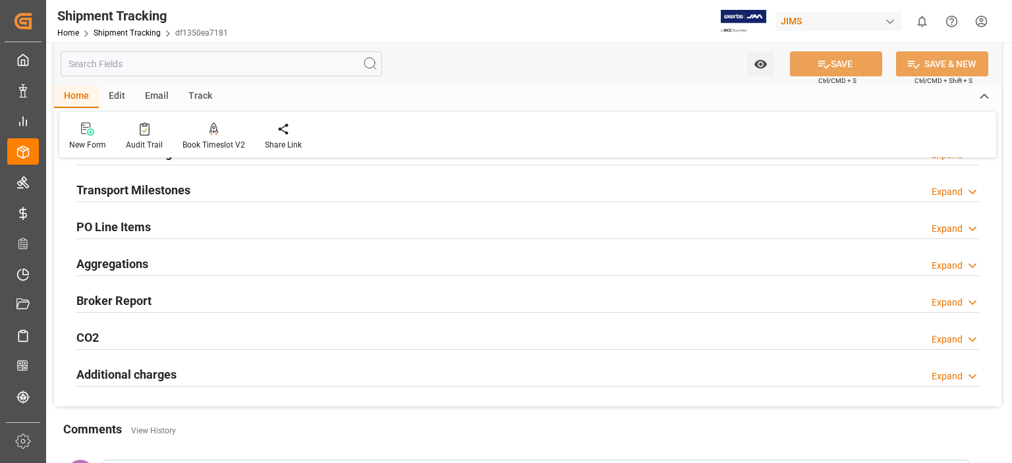
scroll to position [549, 0]
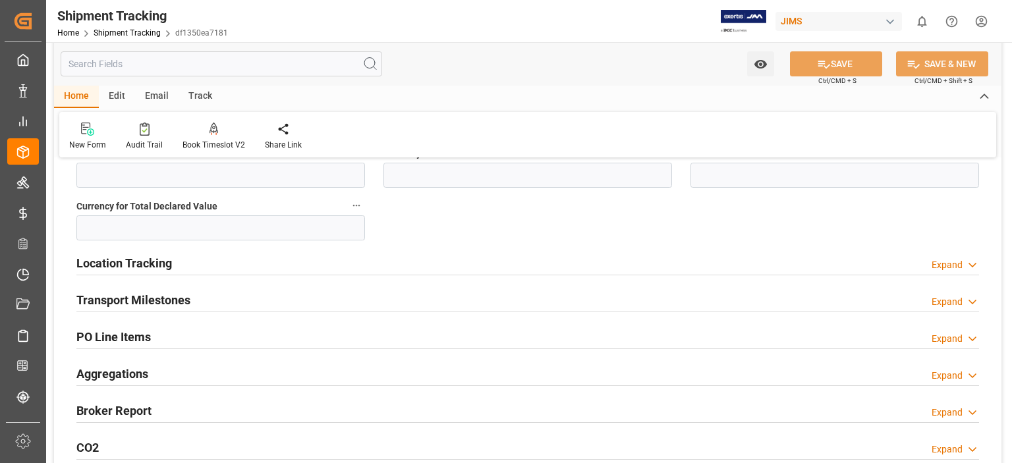
click at [113, 292] on h2 "Transport Milestones" at bounding box center [133, 300] width 114 height 18
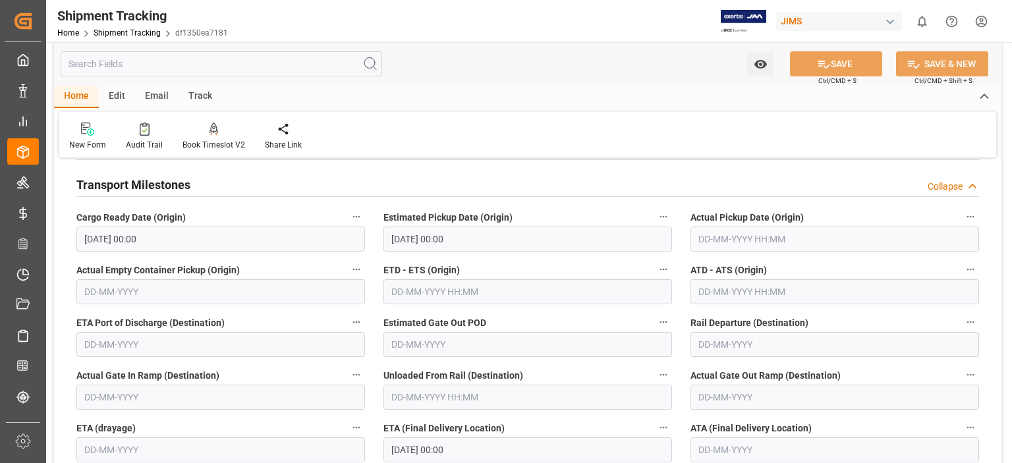
scroll to position [659, 0]
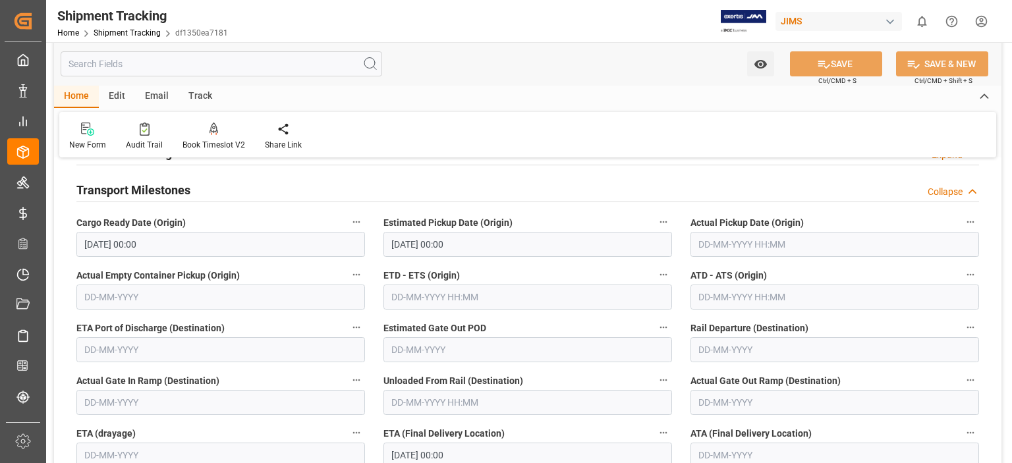
click at [725, 239] on input "text" at bounding box center [834, 244] width 289 height 25
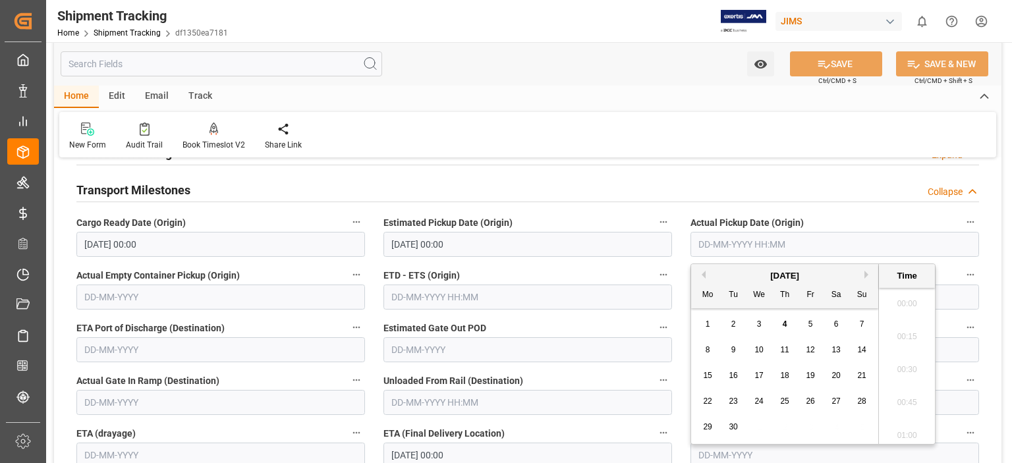
scroll to position [1354, 0]
click at [748, 322] on div "1 2 3 4 5 6 7" at bounding box center [785, 325] width 180 height 26
click at [757, 325] on span "3" at bounding box center [759, 323] width 5 height 9
type input "03-09-2025 00:00"
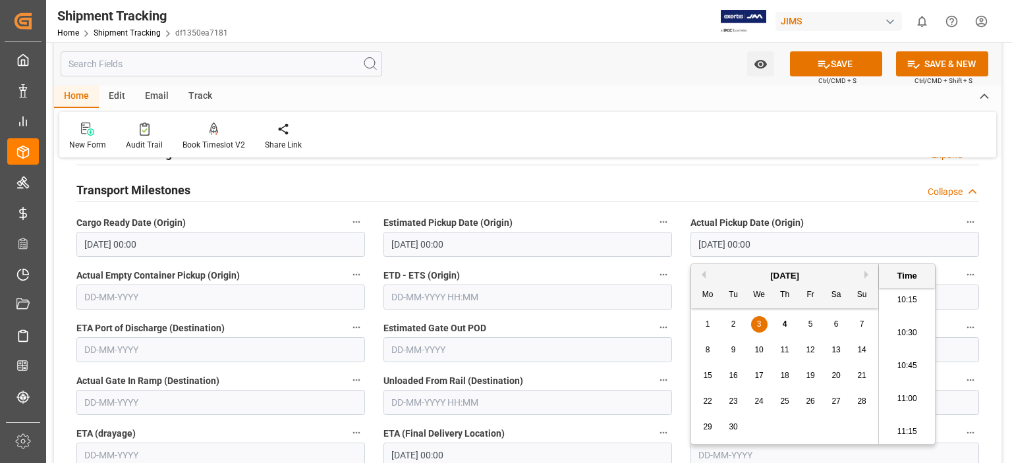
click at [556, 136] on div "New Form Audit Trail Book Timeslot V2 Book a Timeslot for the shipment Share Li…" at bounding box center [527, 134] width 937 height 45
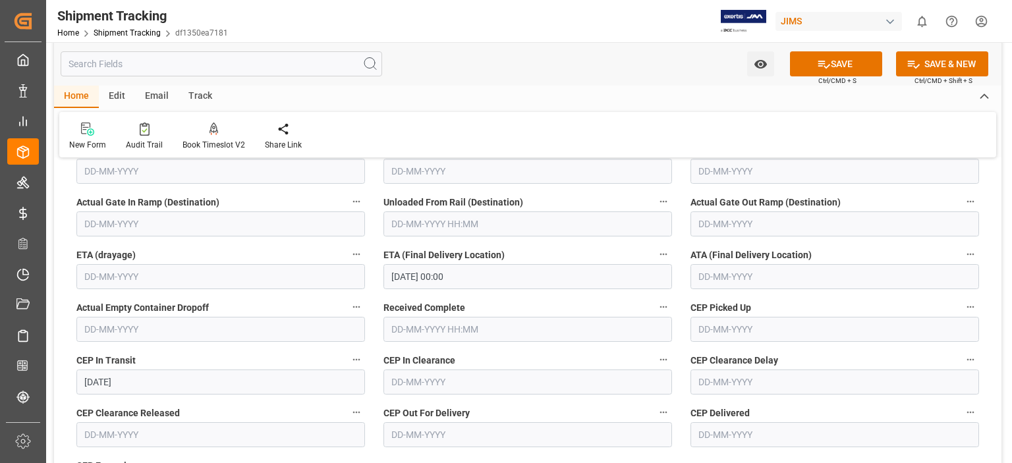
scroll to position [878, 0]
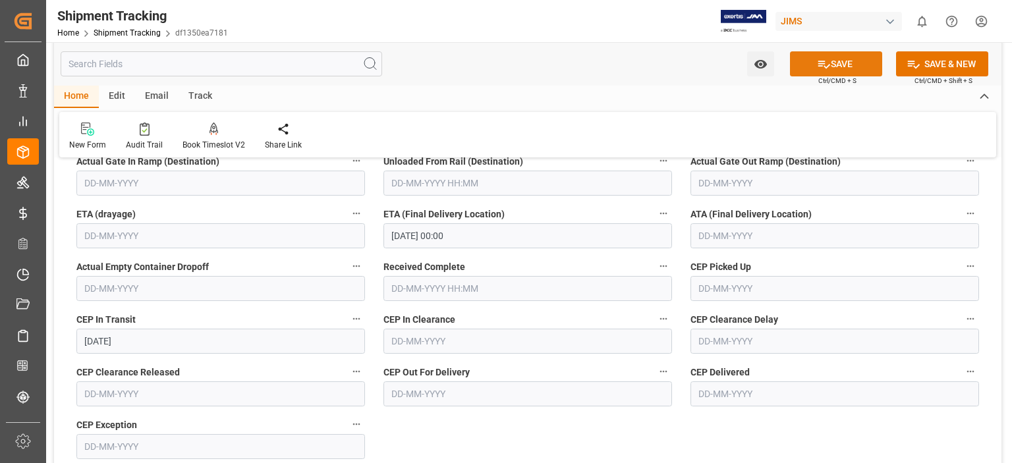
click at [835, 61] on button "SAVE" at bounding box center [836, 63] width 92 height 25
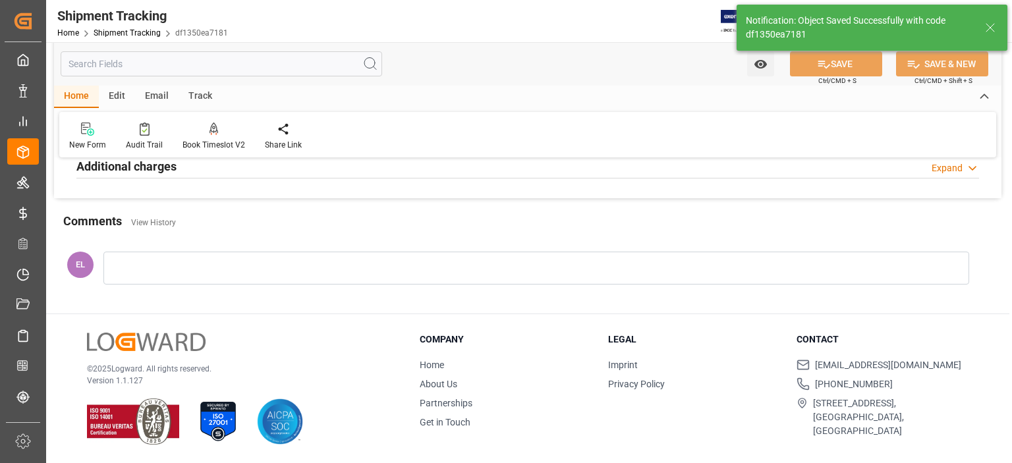
scroll to position [0, 0]
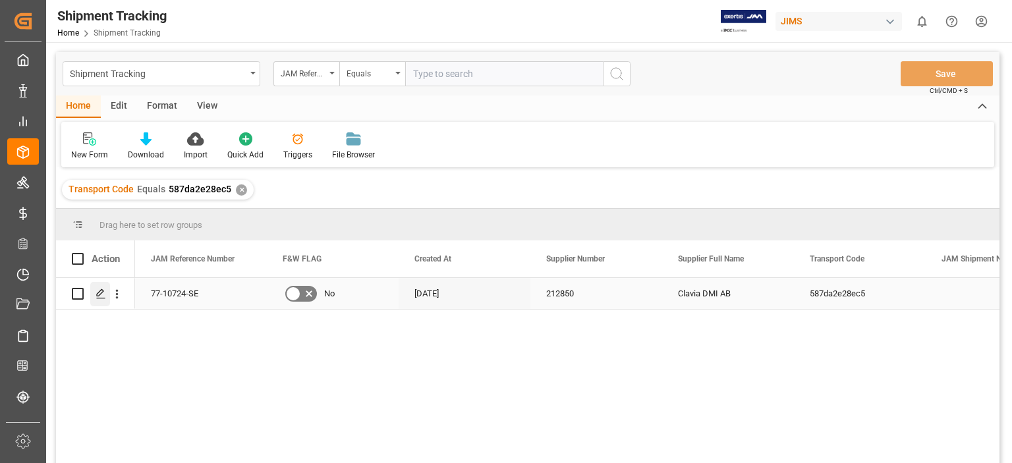
click at [99, 293] on icon "Press SPACE to select this row." at bounding box center [101, 294] width 11 height 11
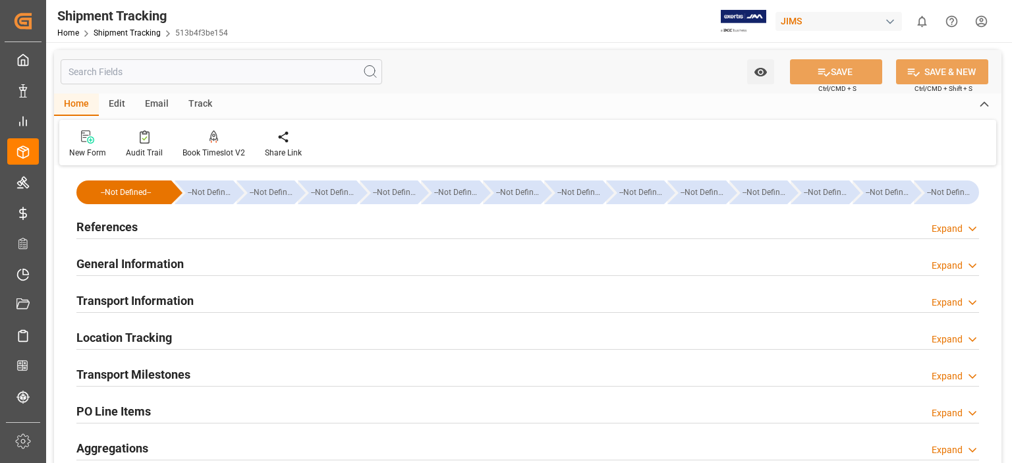
type input "[DATE]"
click at [134, 224] on h2 "References" at bounding box center [106, 227] width 61 height 18
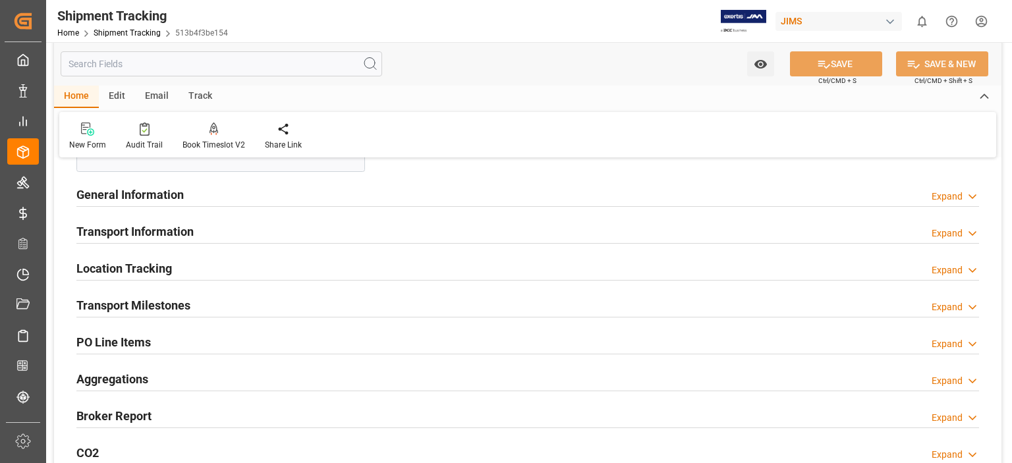
scroll to position [329, 0]
click at [141, 200] on h2 "General Information" at bounding box center [129, 194] width 107 height 18
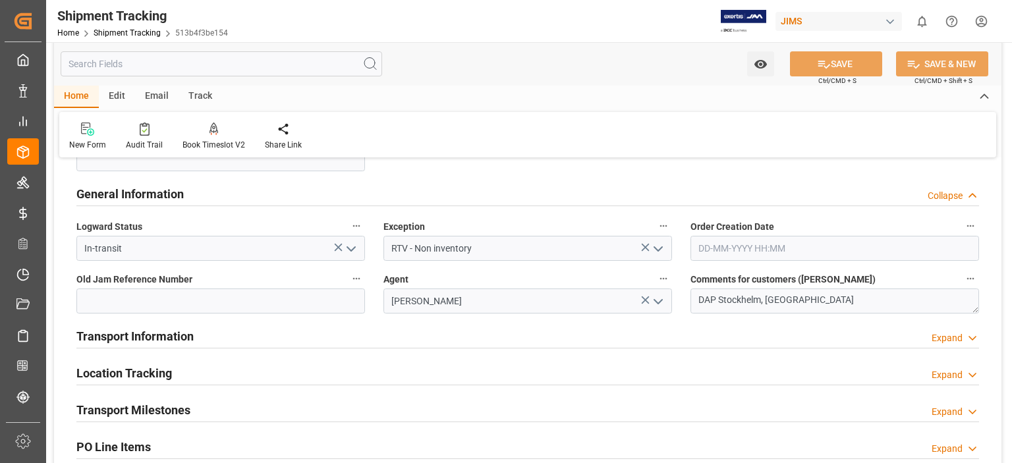
click at [165, 335] on h2 "Transport Information" at bounding box center [134, 336] width 117 height 18
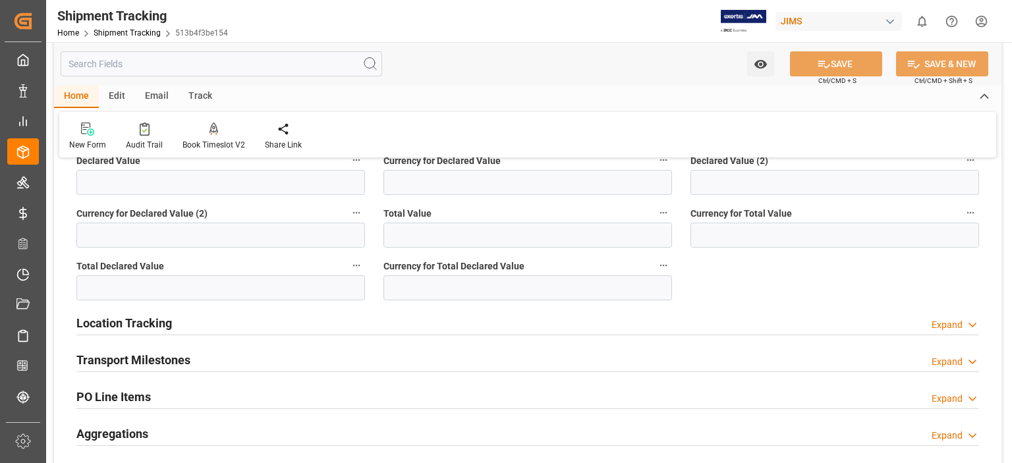
scroll to position [878, 0]
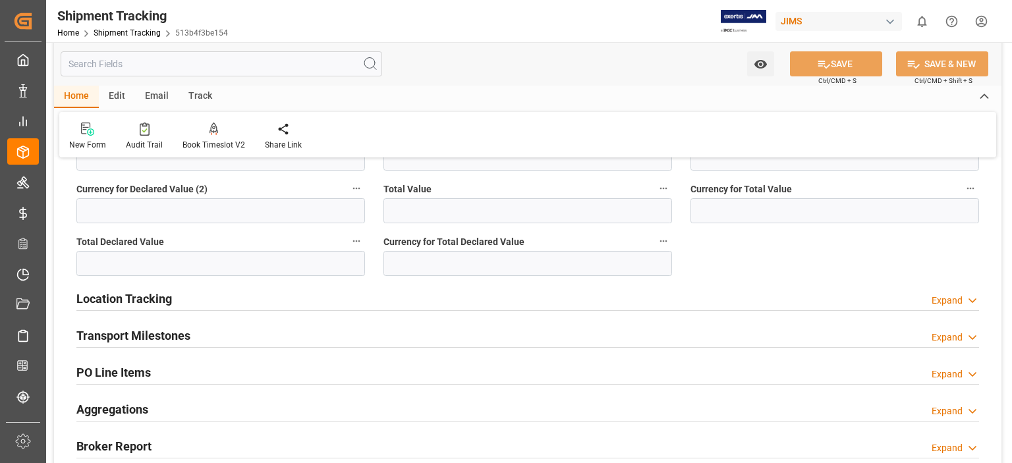
click at [171, 335] on h2 "Transport Milestones" at bounding box center [133, 336] width 114 height 18
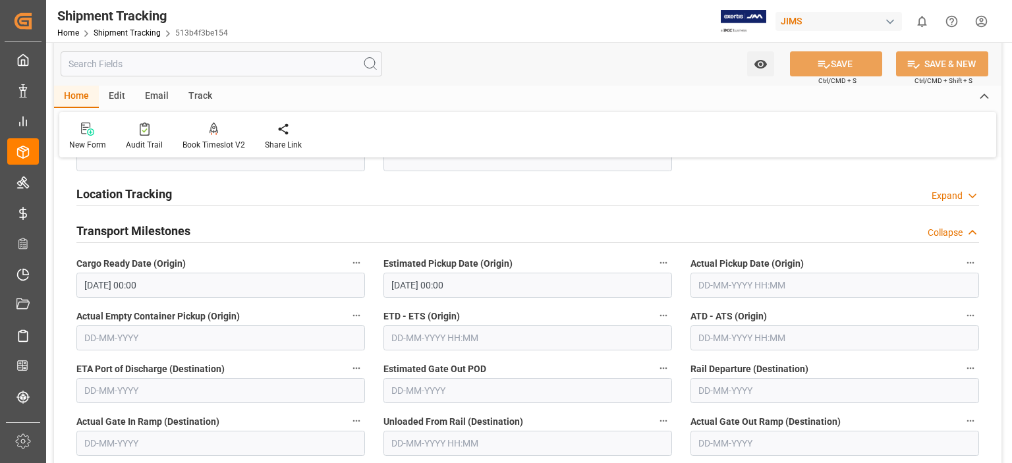
scroll to position [988, 0]
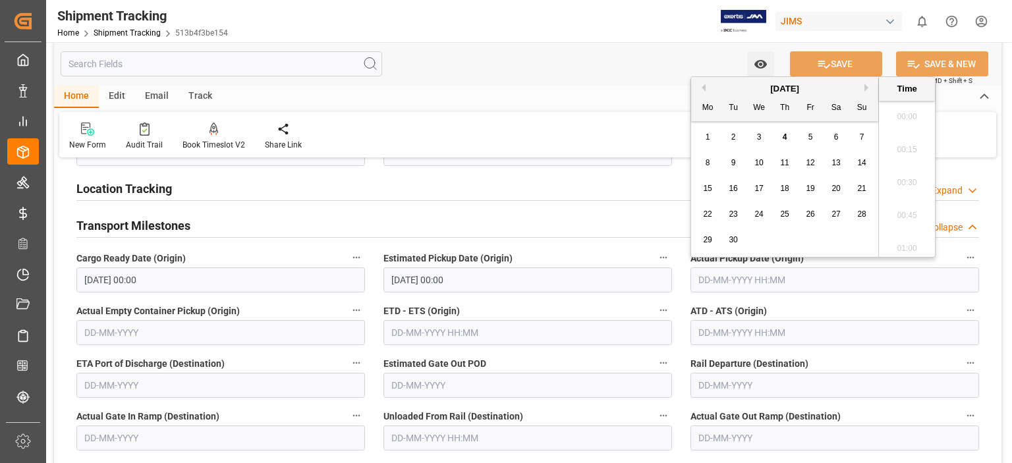
click at [734, 279] on input "text" at bounding box center [834, 279] width 289 height 25
click at [811, 218] on span "26" at bounding box center [810, 213] width 9 height 9
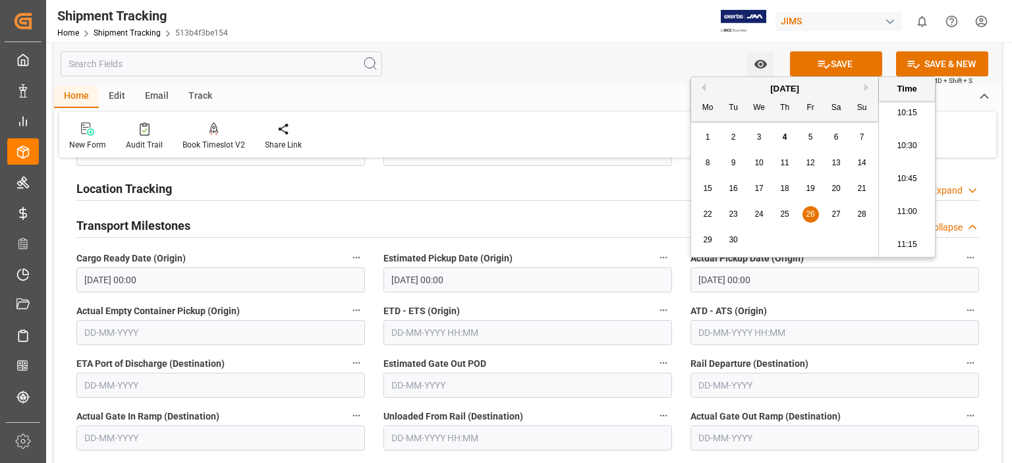
click at [575, 206] on div "Location Tracking Expand" at bounding box center [527, 189] width 921 height 37
click at [727, 279] on input "26-09-2025 00:00" at bounding box center [834, 279] width 289 height 25
click at [702, 87] on button "Previous Month" at bounding box center [702, 88] width 8 height 8
click at [732, 239] on span "26" at bounding box center [733, 239] width 9 height 9
type input "26-08-2025 00:00"
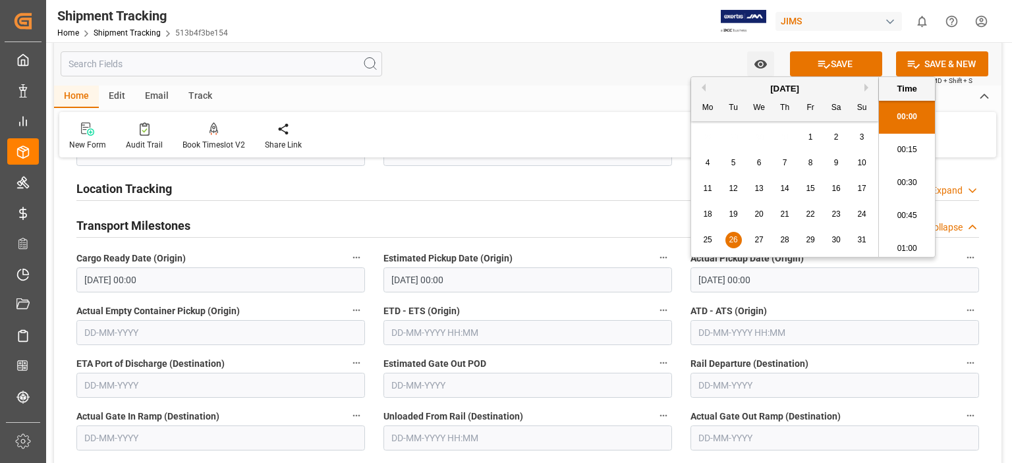
click at [581, 198] on div "Location Tracking Expand" at bounding box center [527, 187] width 902 height 25
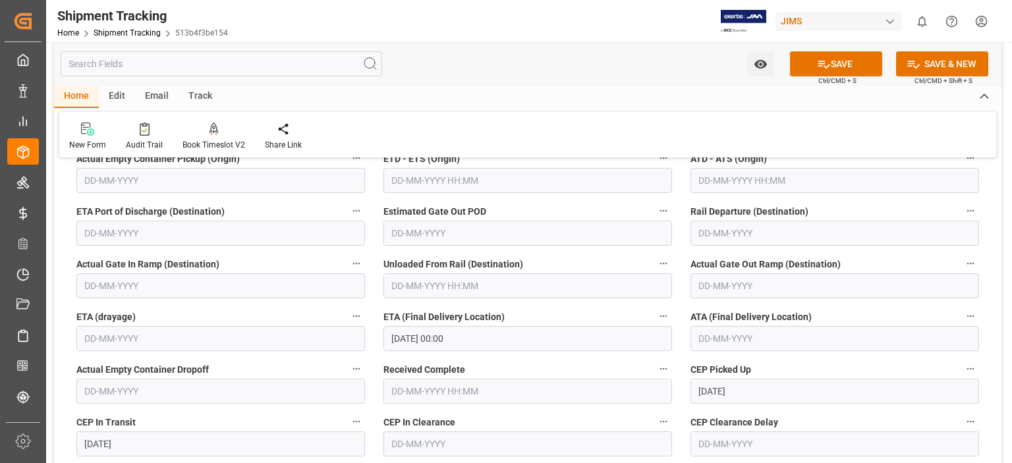
scroll to position [1317, 0]
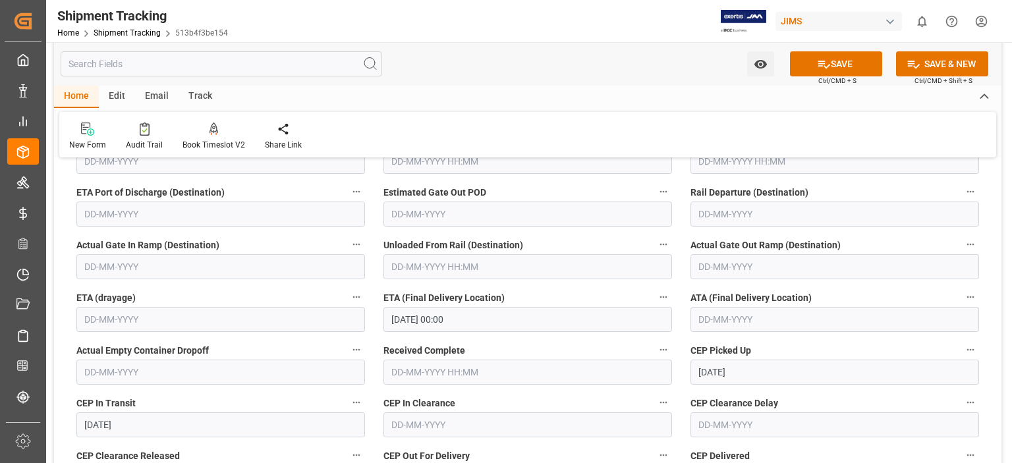
click at [400, 321] on input "02-09-2025 00:00" at bounding box center [527, 319] width 289 height 25
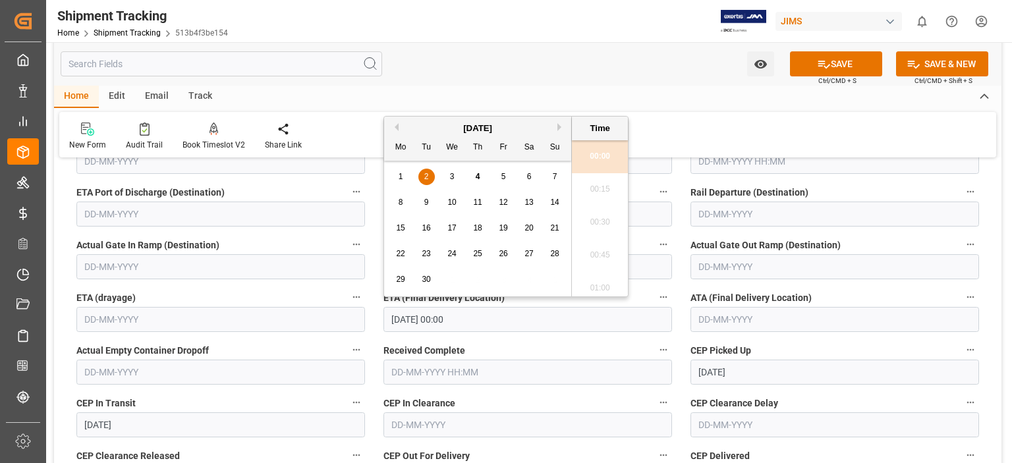
click at [503, 179] on span "5" at bounding box center [503, 176] width 5 height 9
type input "05-09-2025 00:00"
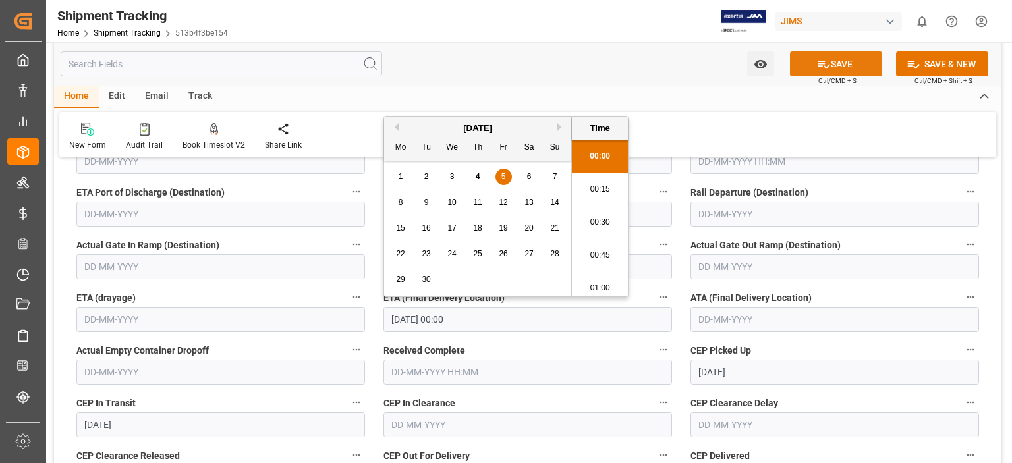
click at [850, 68] on button "SAVE" at bounding box center [836, 63] width 92 height 25
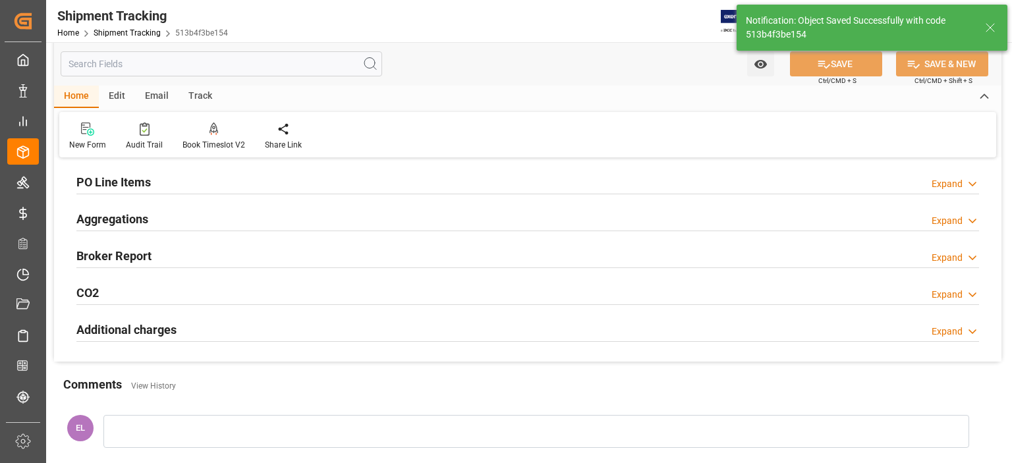
scroll to position [210, 0]
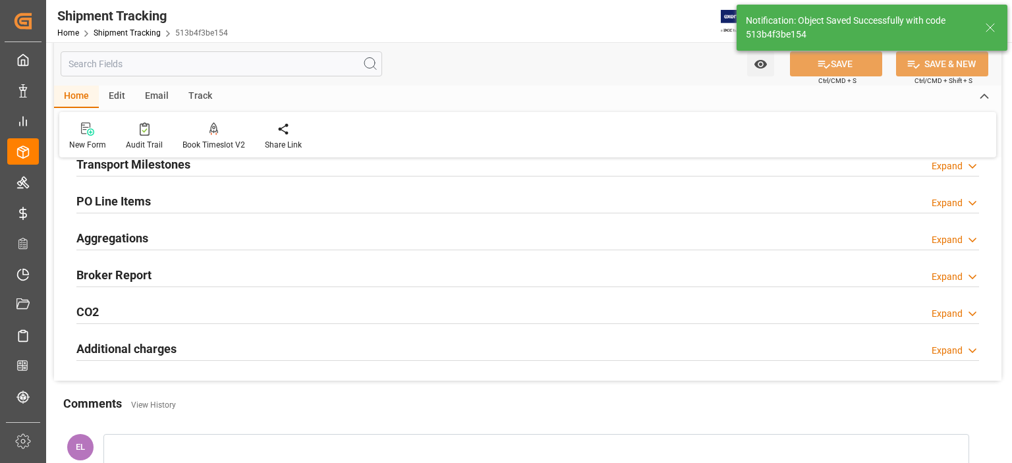
click at [176, 168] on h2 "Transport Milestones" at bounding box center [133, 164] width 114 height 18
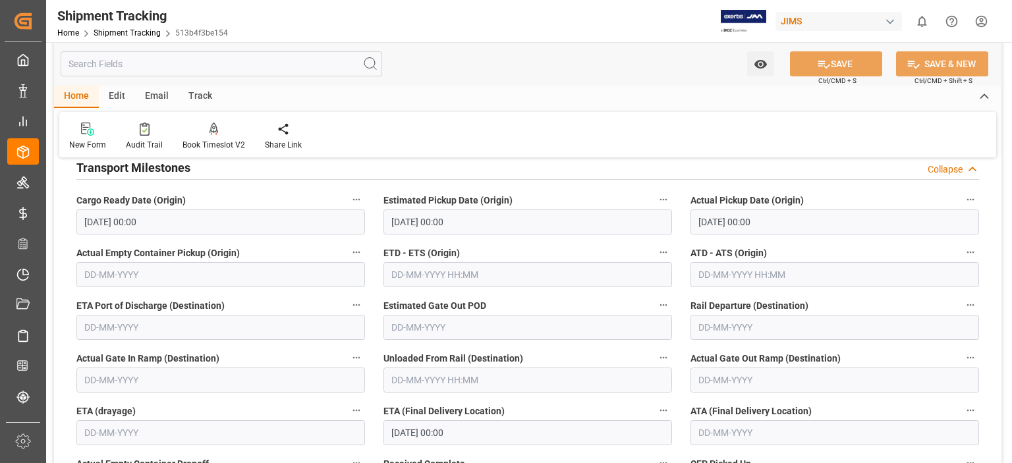
scroll to position [0, 0]
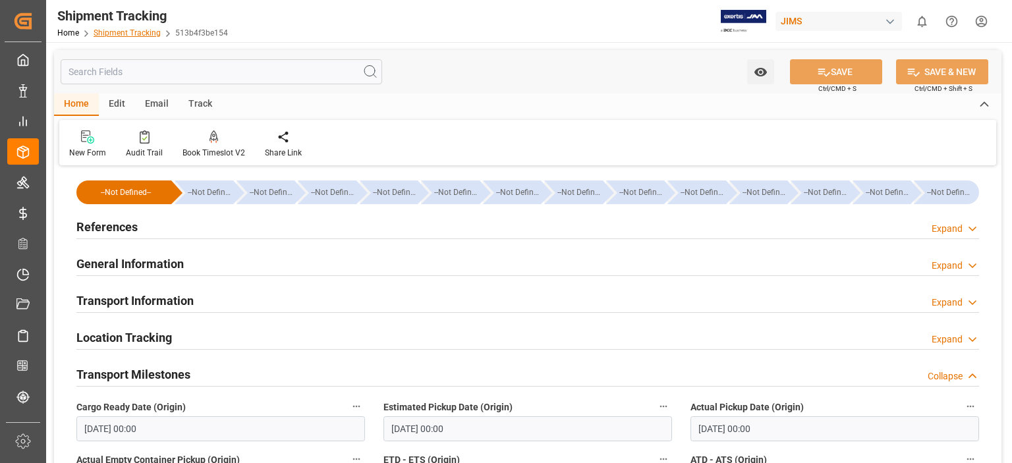
click at [124, 30] on link "Shipment Tracking" at bounding box center [127, 32] width 67 height 9
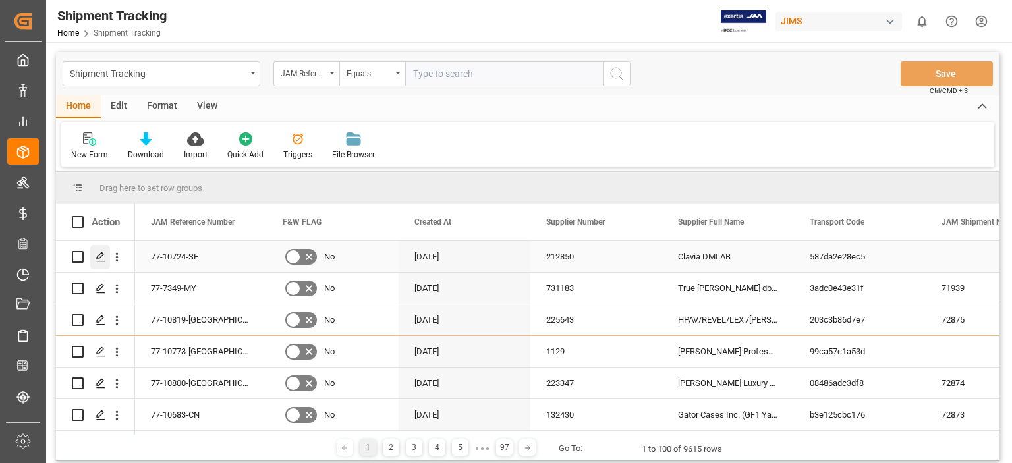
click at [96, 254] on icon "Press SPACE to select this row." at bounding box center [101, 257] width 11 height 11
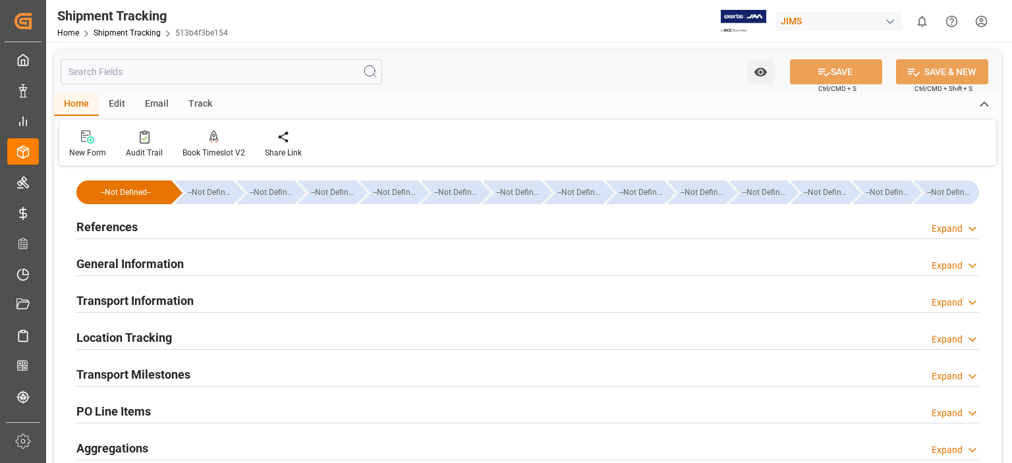
type input "26-08-2025 00:00"
type input "05-09-2025 00:00"
type input "26-08-2025"
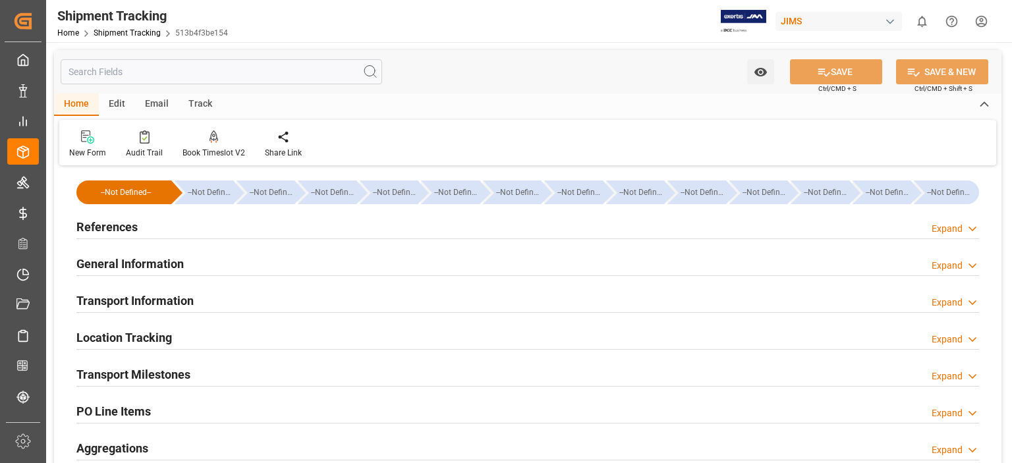
type input "04-09-2025"
click at [174, 373] on h2 "Transport Milestones" at bounding box center [133, 375] width 114 height 18
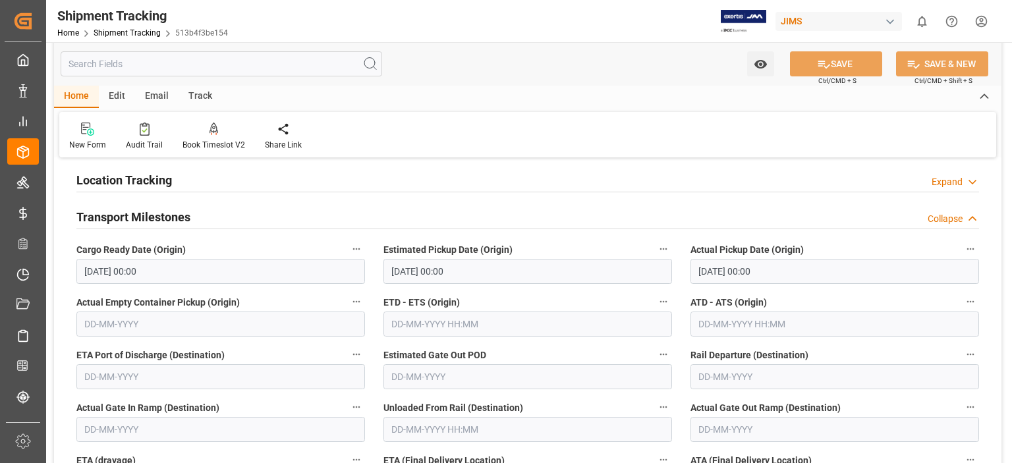
scroll to position [109, 0]
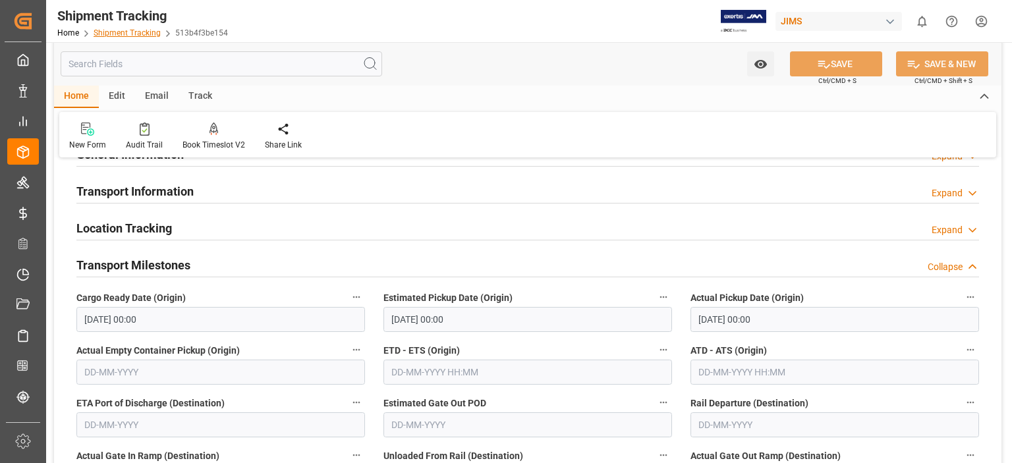
click at [136, 35] on link "Shipment Tracking" at bounding box center [127, 32] width 67 height 9
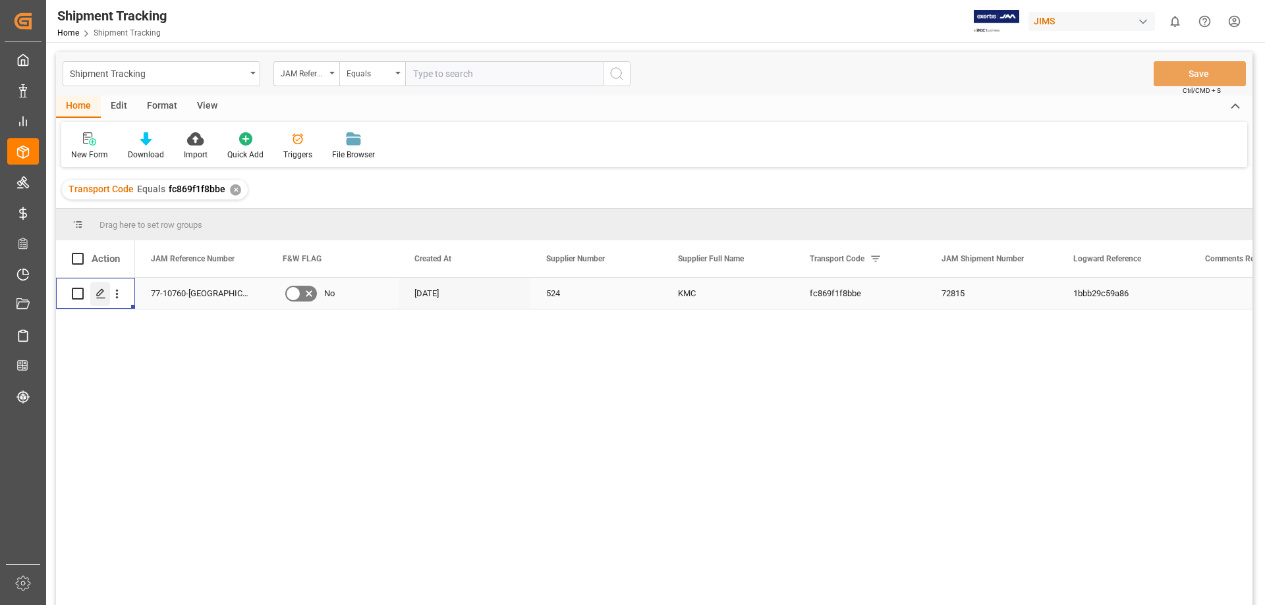
click at [99, 299] on icon "Press SPACE to select this row." at bounding box center [101, 294] width 11 height 11
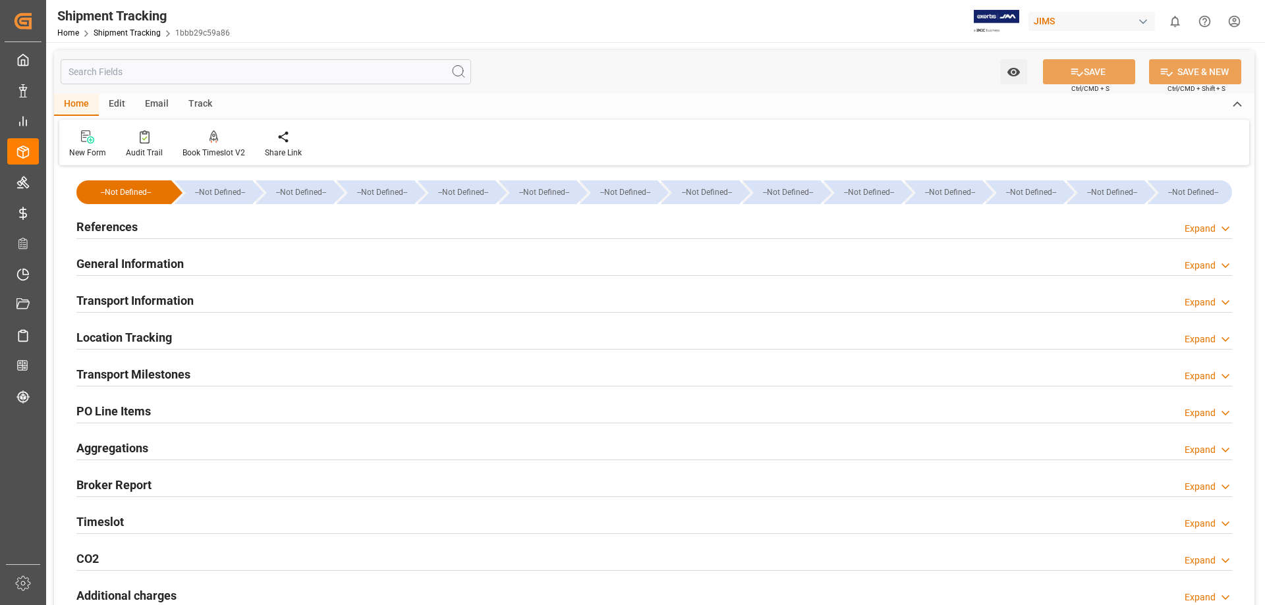
type input "[DATE] 00:00"
type input "08-09-2025 00:00"
click at [170, 371] on h2 "Transport Milestones" at bounding box center [133, 375] width 114 height 18
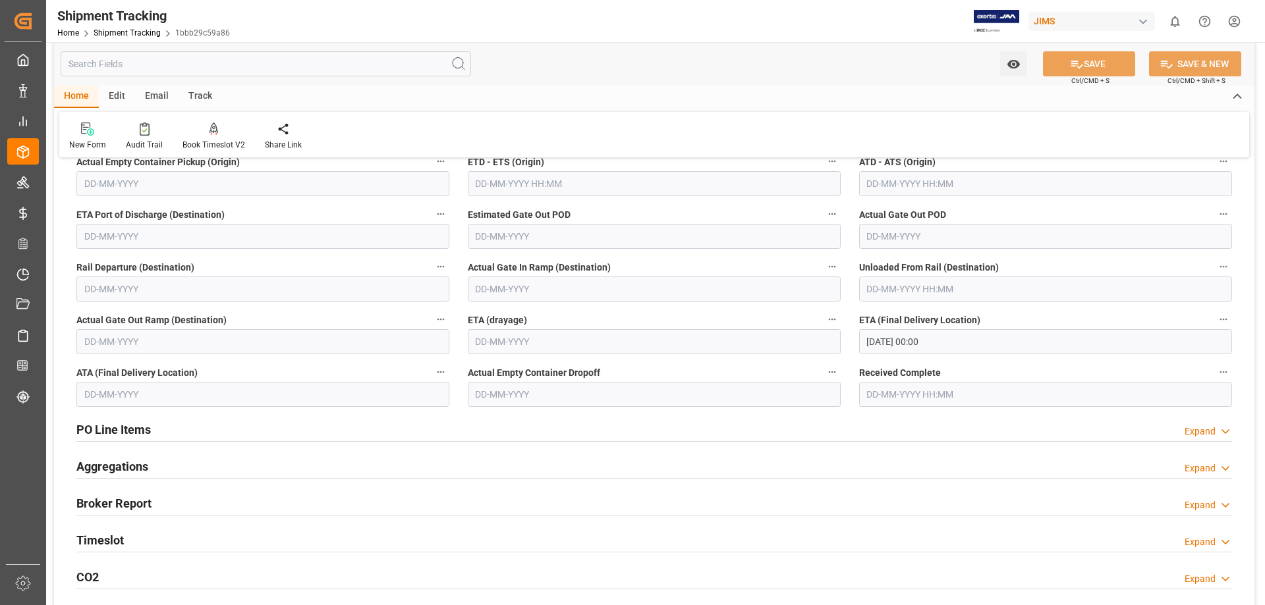
scroll to position [329, 0]
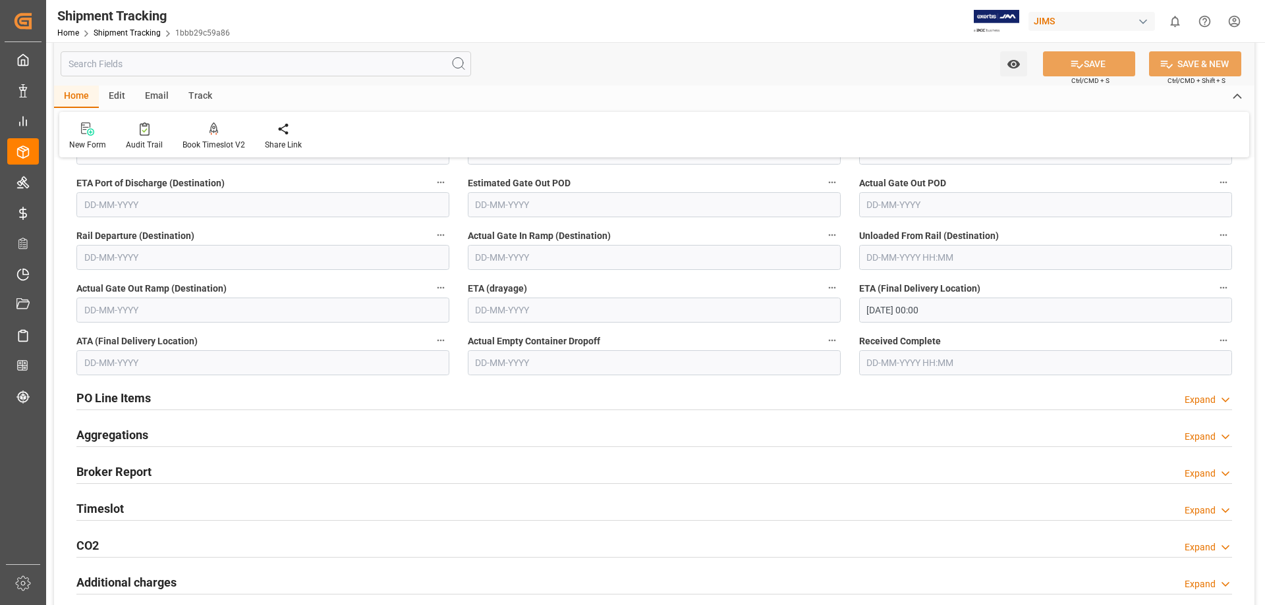
click at [115, 507] on h2 "Timeslot" at bounding box center [99, 509] width 47 height 18
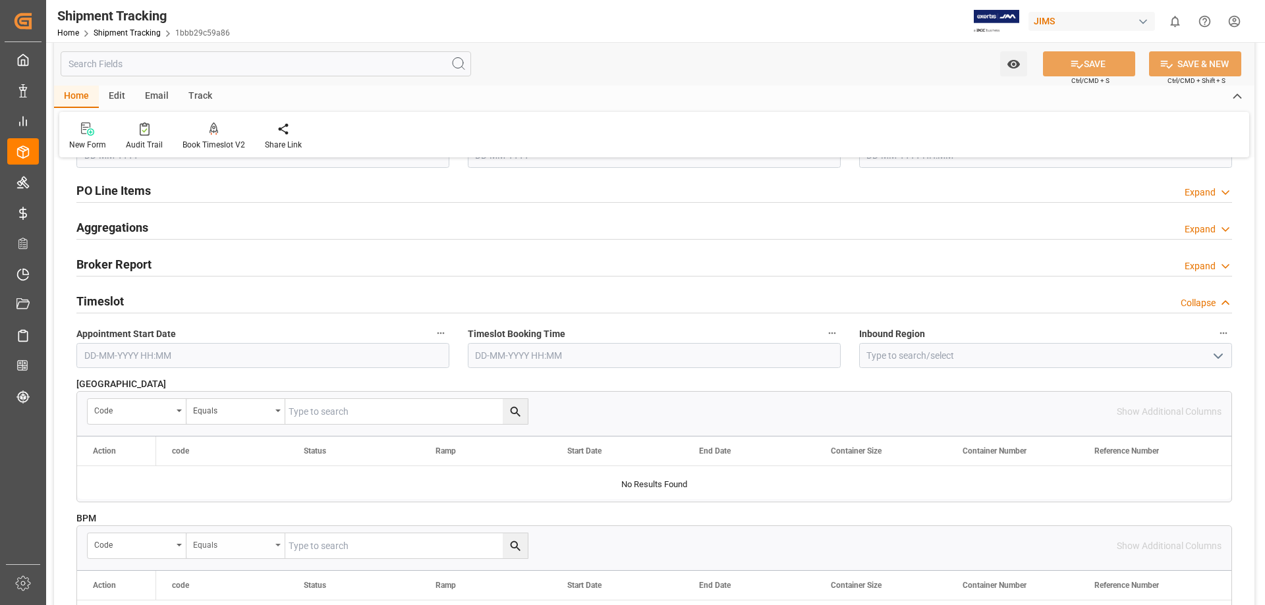
scroll to position [439, 0]
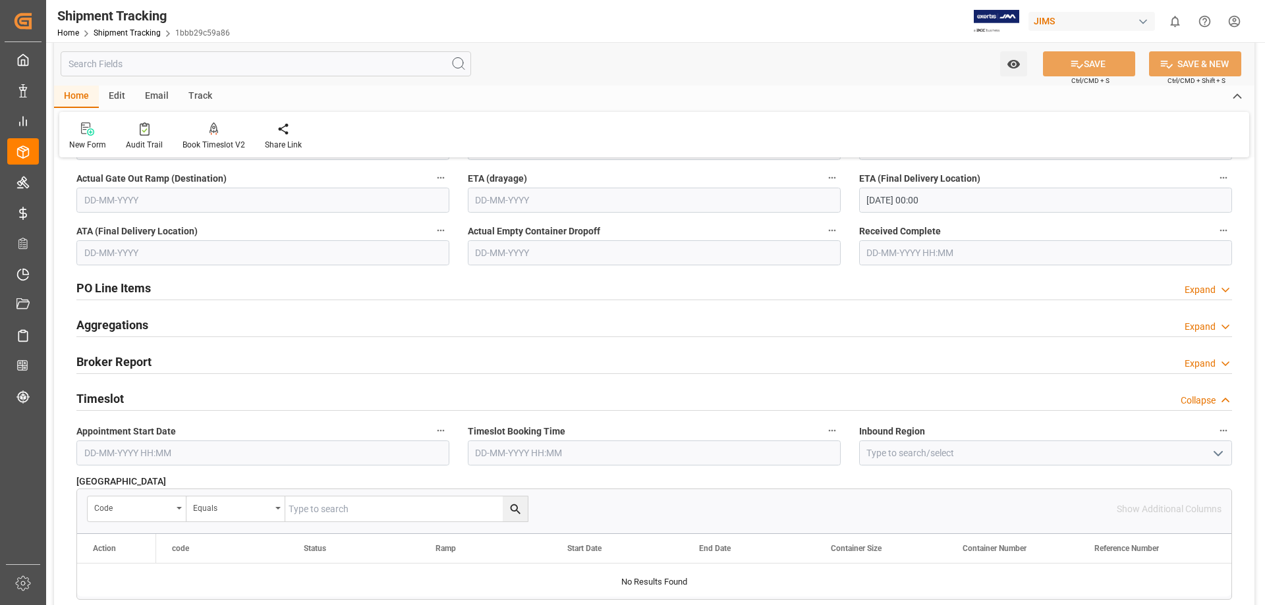
click at [115, 397] on h2 "Timeslot" at bounding box center [99, 399] width 47 height 18
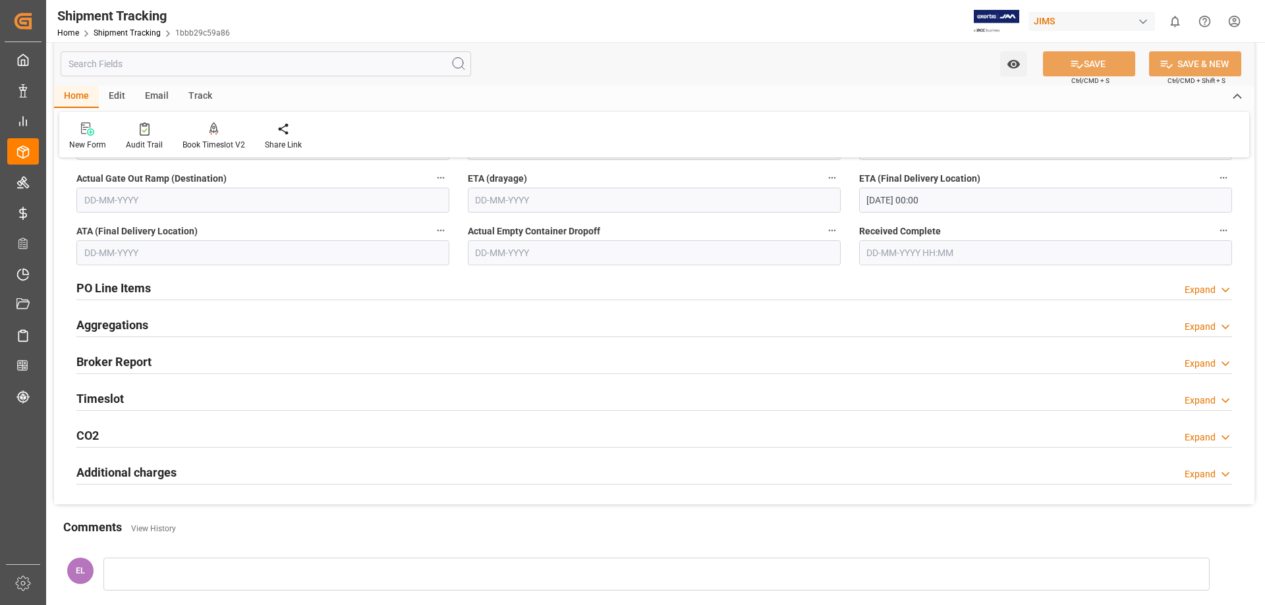
scroll to position [0, 0]
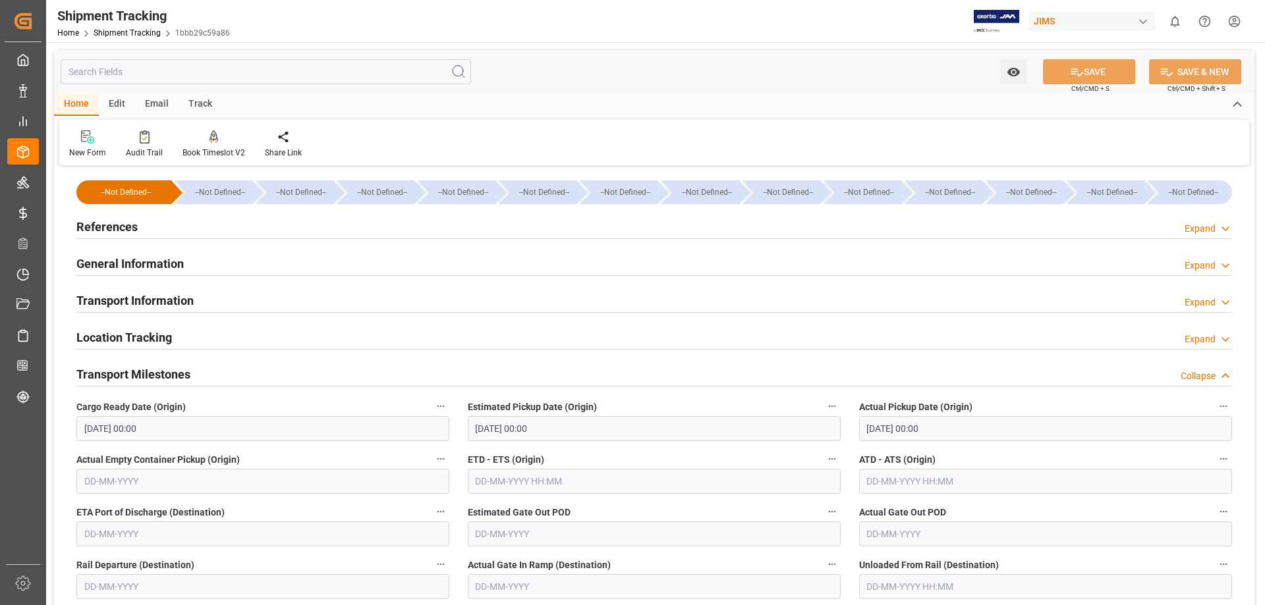
click at [119, 297] on h2 "Transport Information" at bounding box center [134, 301] width 117 height 18
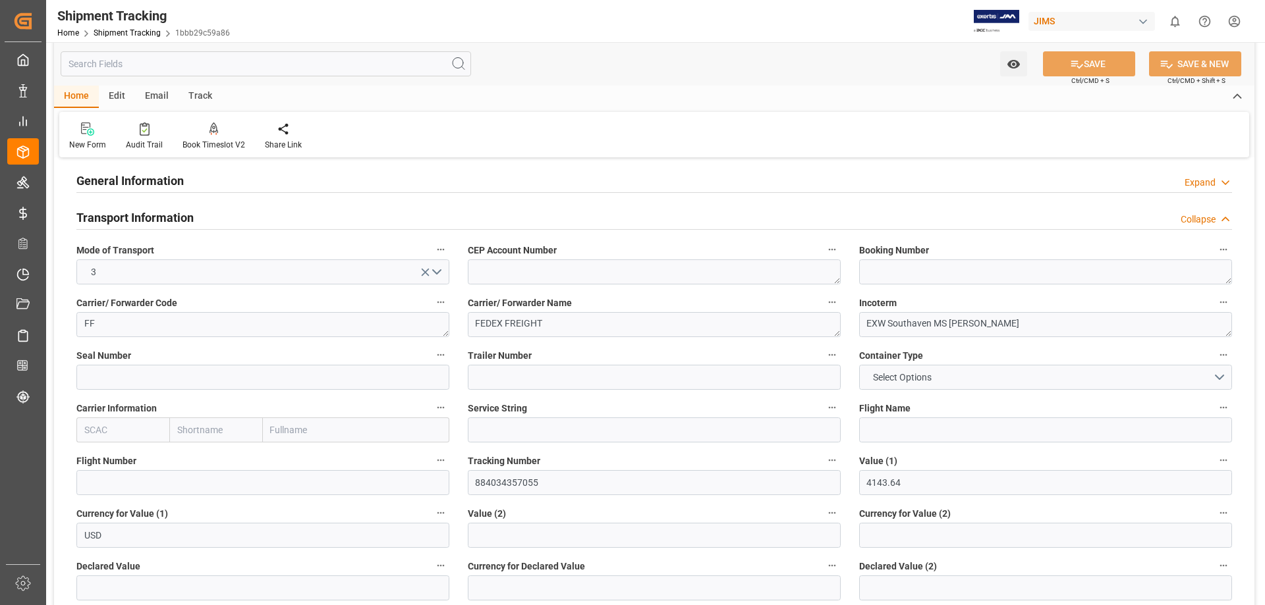
scroll to position [110, 0]
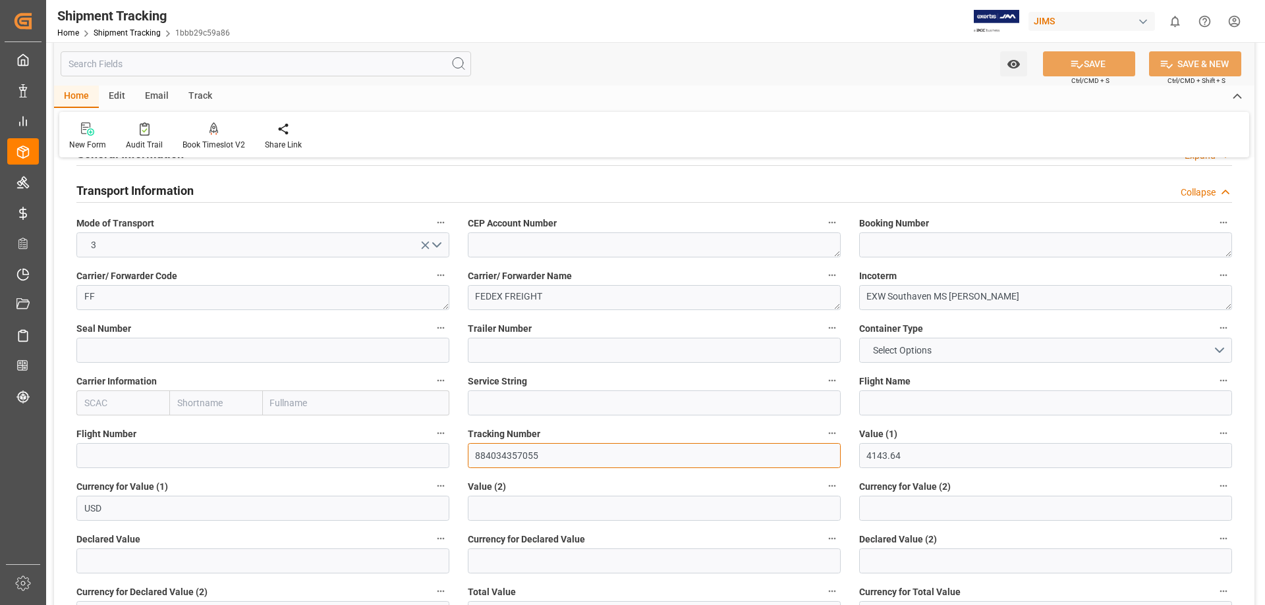
drag, startPoint x: 539, startPoint y: 457, endPoint x: 439, endPoint y: 443, distance: 101.8
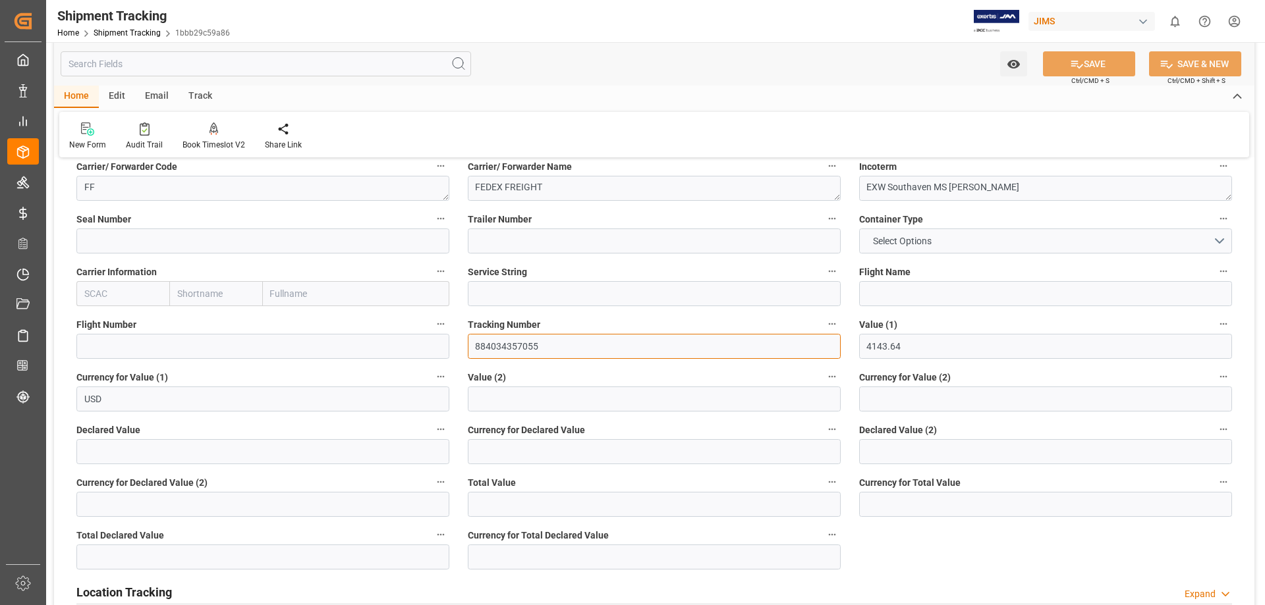
scroll to position [0, 0]
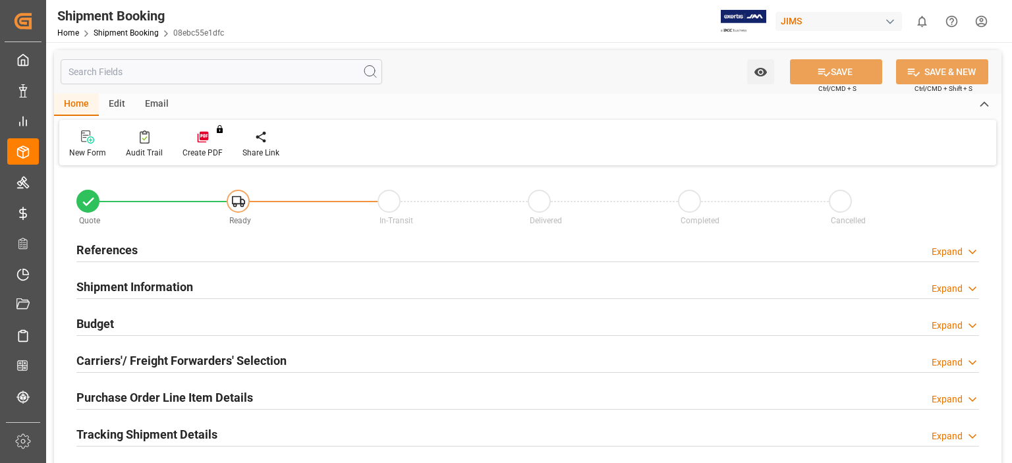
type input "0"
type input "[DATE]"
click at [112, 249] on h2 "References" at bounding box center [106, 250] width 61 height 18
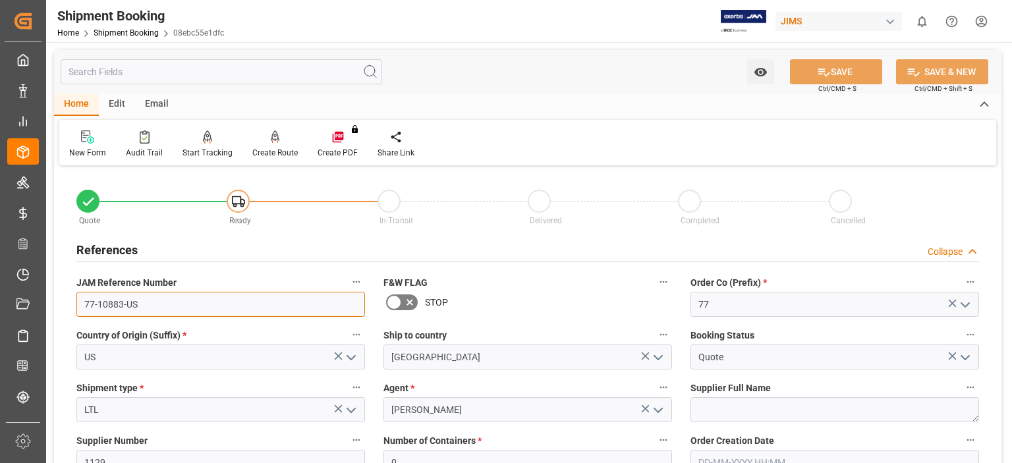
drag, startPoint x: 145, startPoint y: 307, endPoint x: 50, endPoint y: 297, distance: 95.4
